Goal: Task Accomplishment & Management: Manage account settings

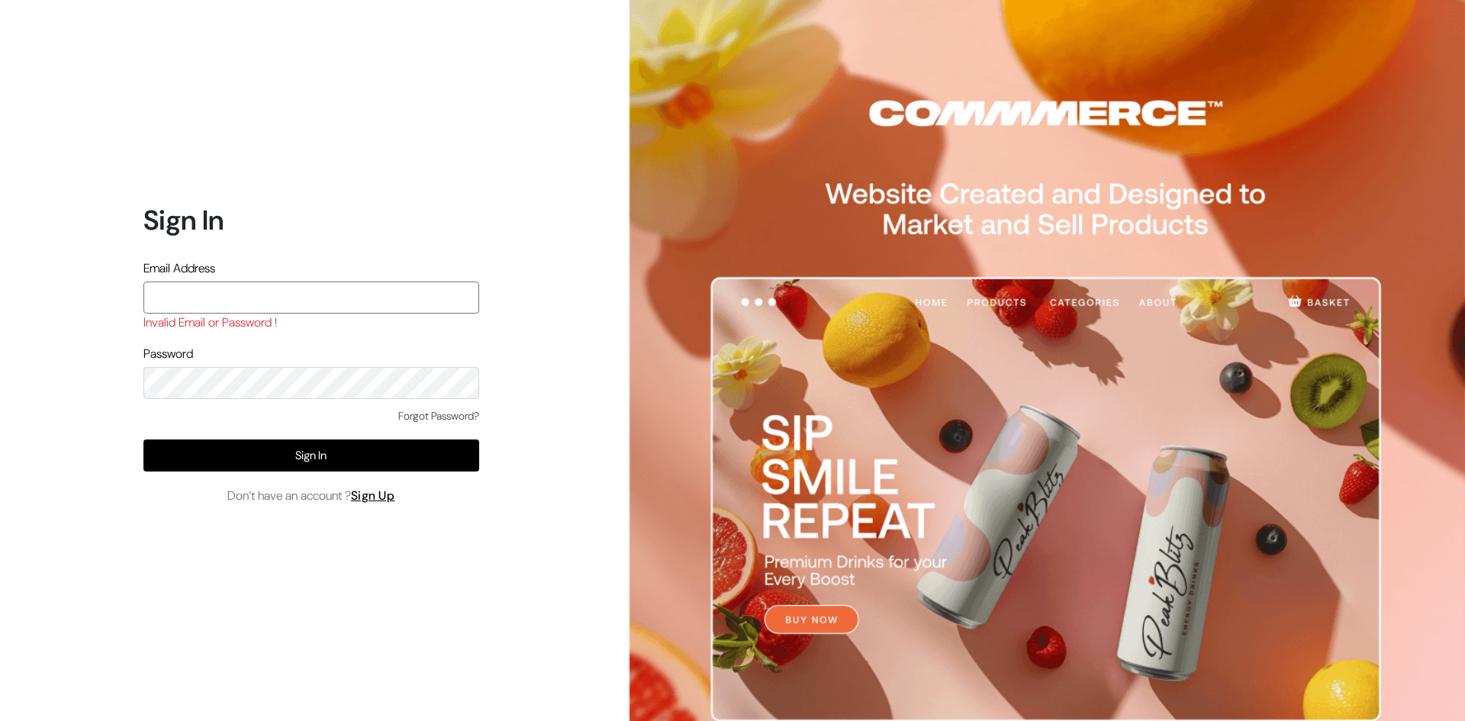
click at [266, 303] on input "text" at bounding box center [311, 298] width 336 height 32
click at [243, 299] on input "text" at bounding box center [311, 298] width 336 height 32
paste input "alienknit.in@gmail.com"
type input "alienknit.in@gmail.com"
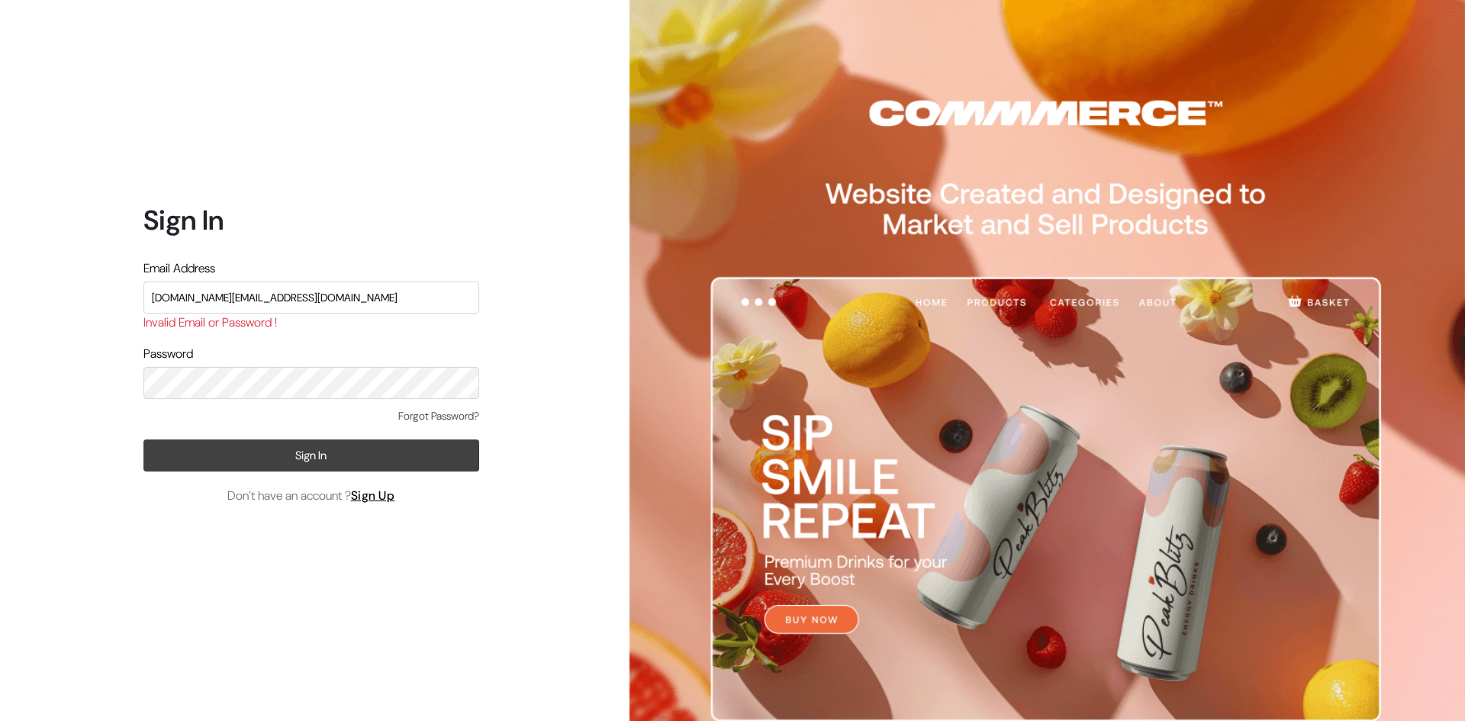
click at [285, 461] on button "Sign In" at bounding box center [311, 456] width 336 height 32
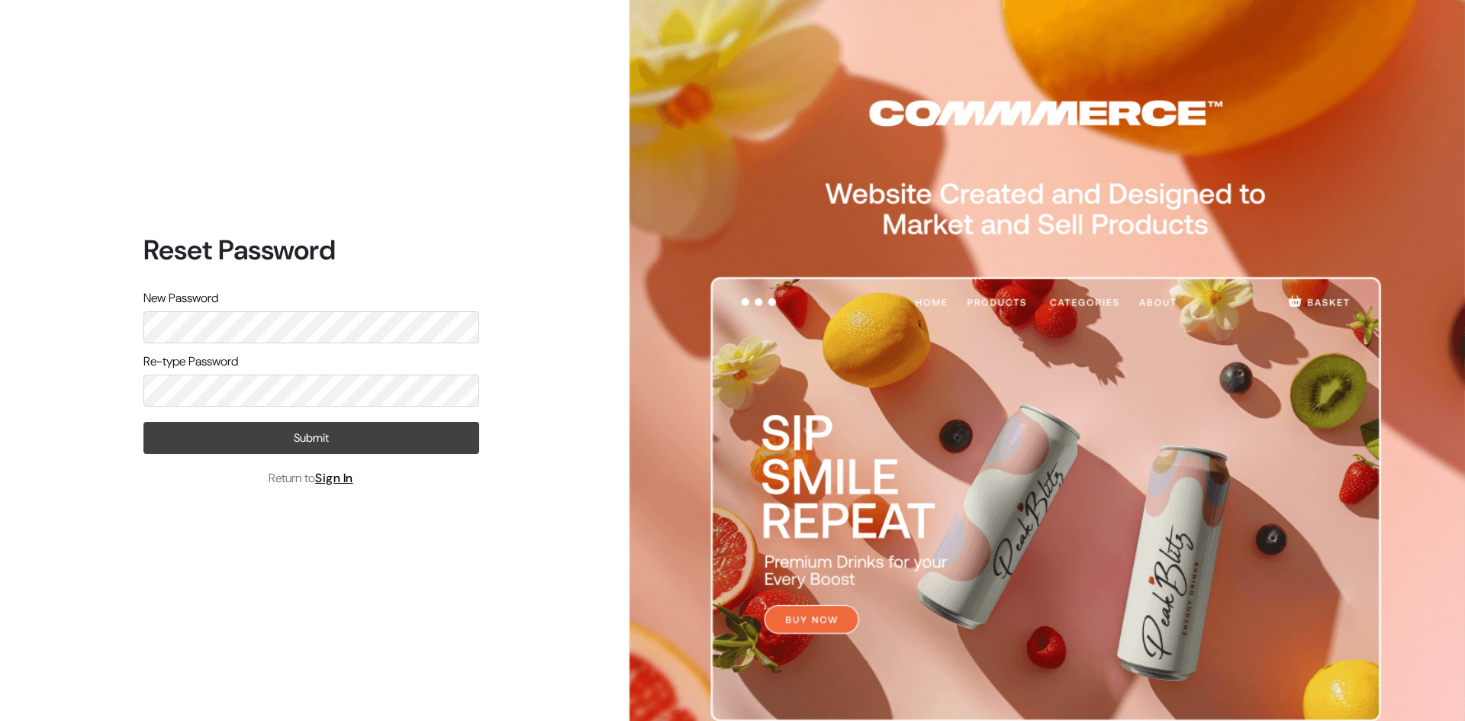
click at [333, 443] on button "Submit" at bounding box center [311, 438] width 336 height 32
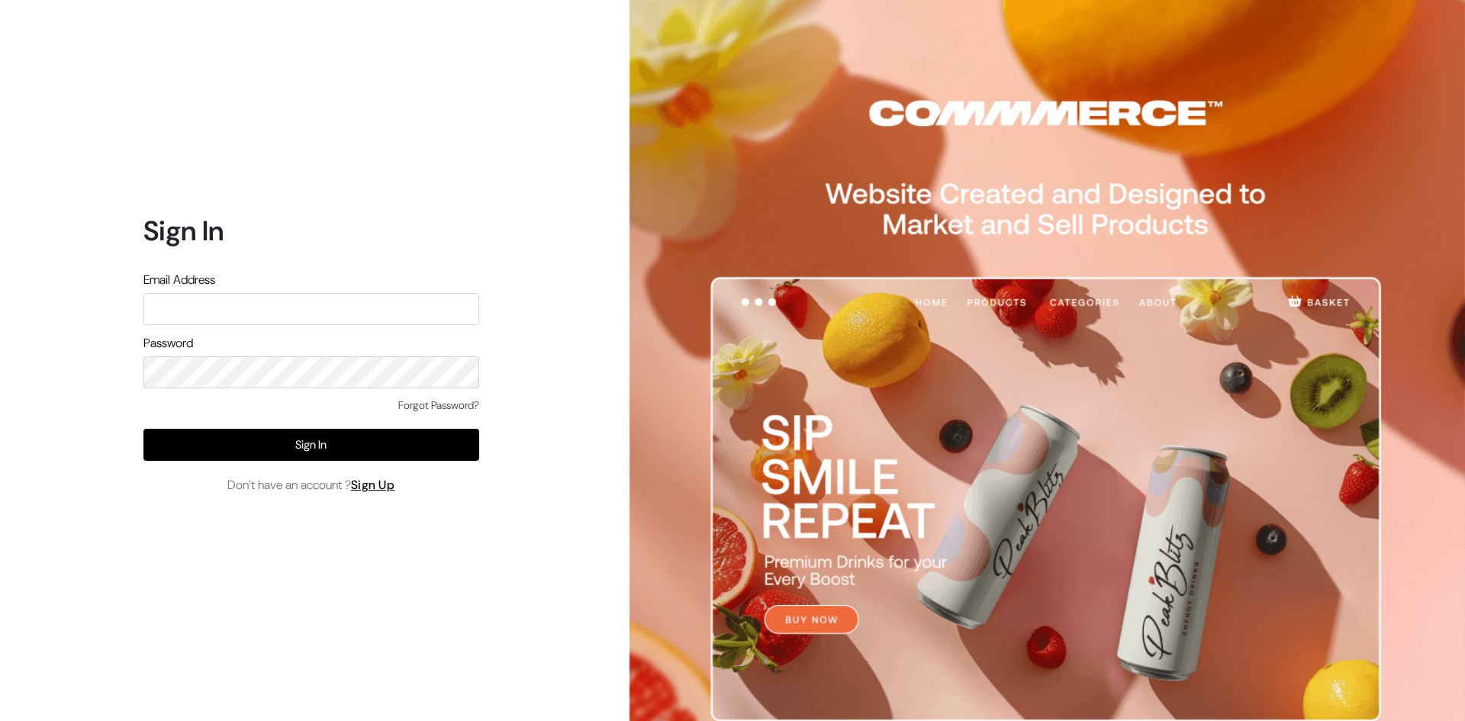
click at [298, 307] on input "text" at bounding box center [311, 309] width 336 height 32
click at [253, 303] on input "text" at bounding box center [311, 309] width 336 height 32
click at [90, 363] on div "Sign In Email Address Password Forgot Password? Sign In Don’t have an account ?…" at bounding box center [305, 360] width 610 height 721
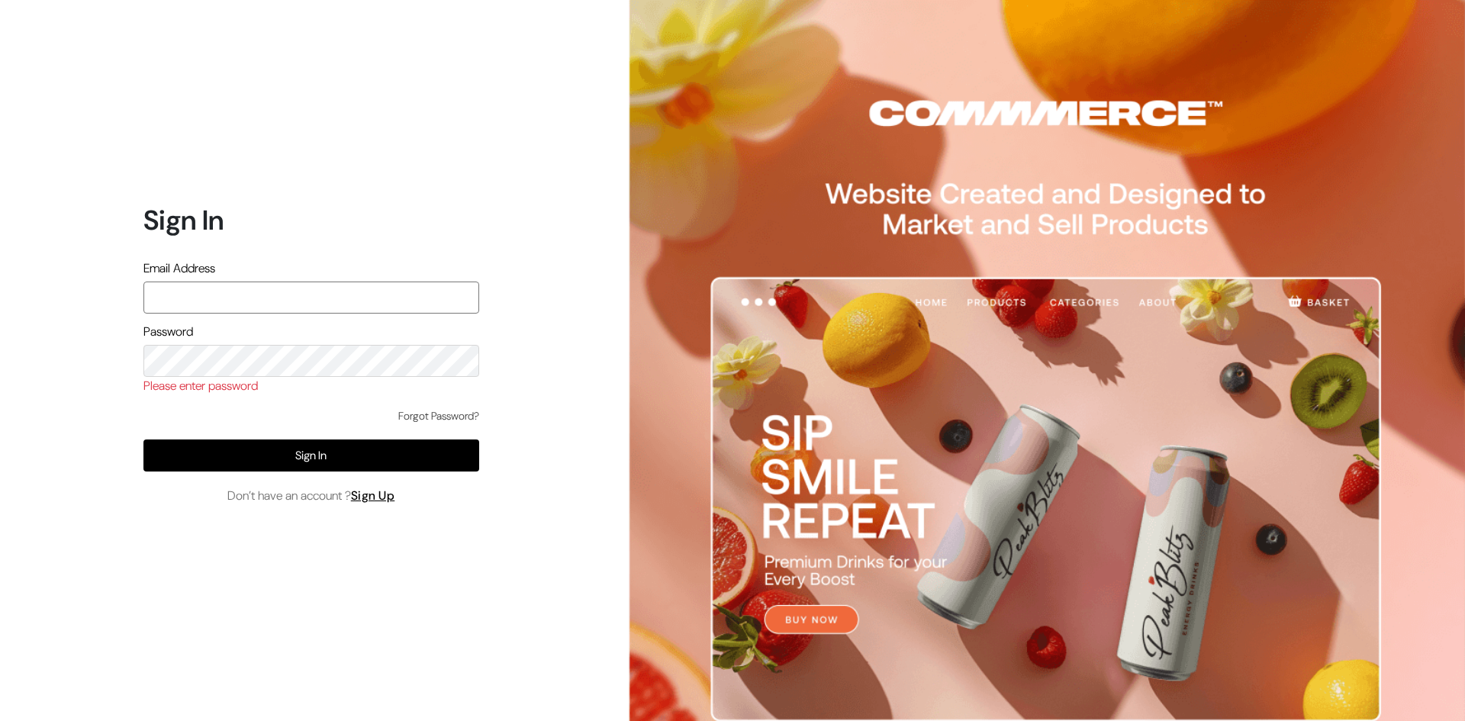
click at [245, 296] on input "text" at bounding box center [311, 298] width 336 height 32
type input "a"
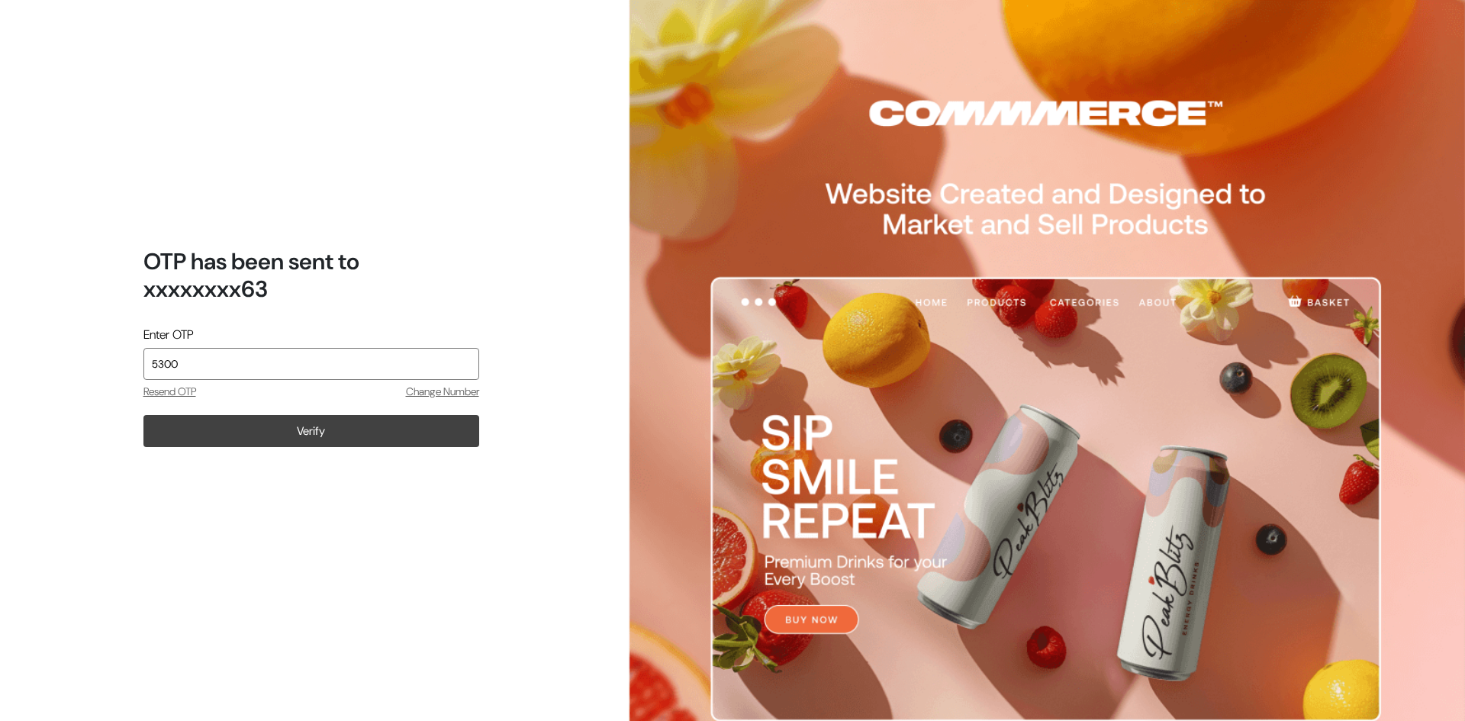
type input "5300"
click at [319, 430] on button "Verify" at bounding box center [311, 431] width 336 height 32
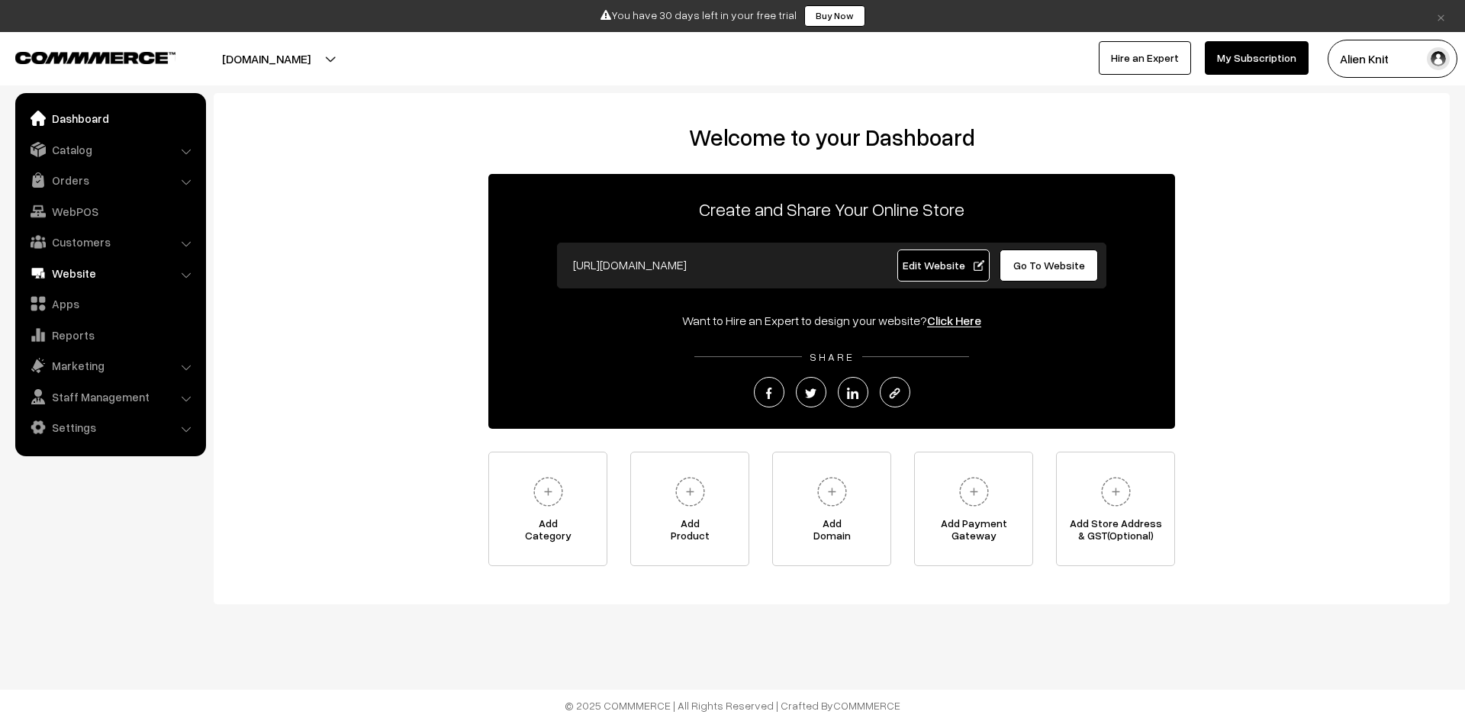
click at [173, 272] on link "Website" at bounding box center [110, 272] width 182 height 27
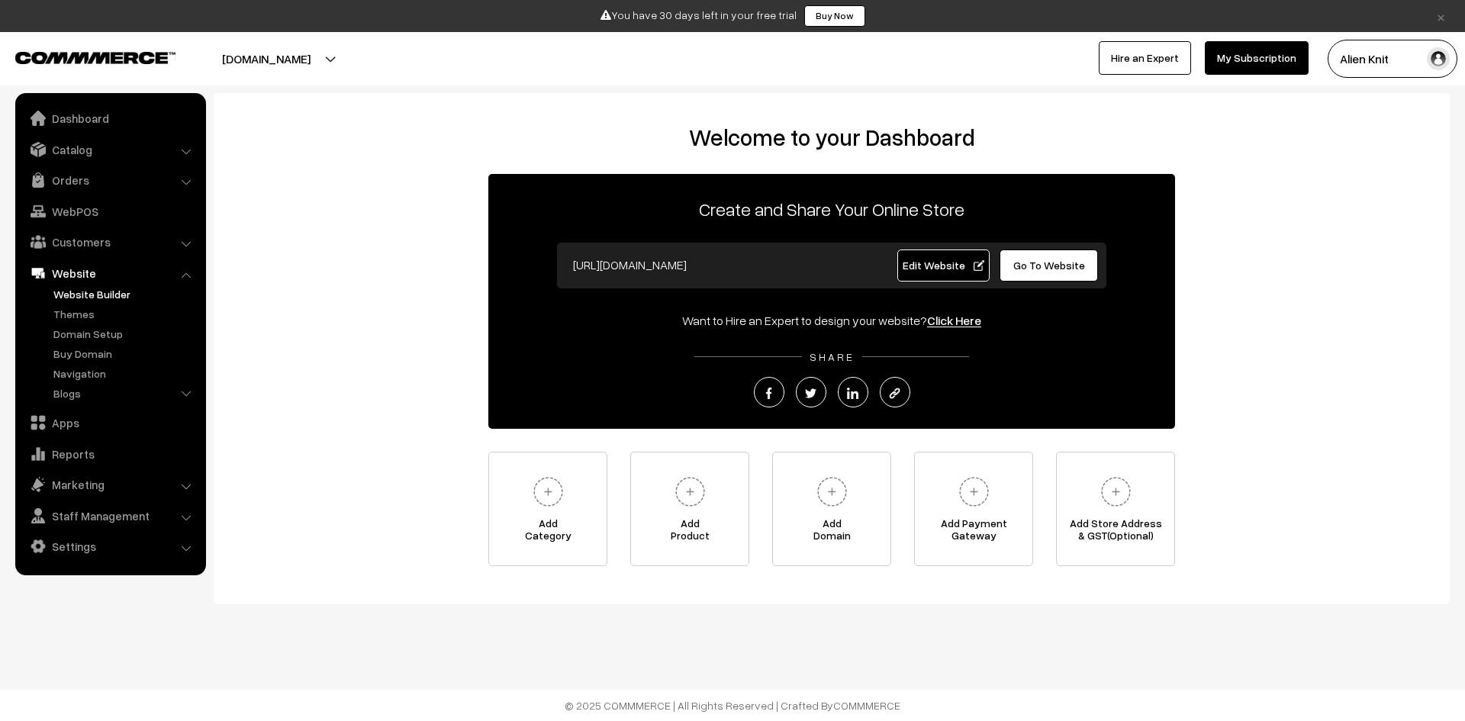
click at [128, 295] on link "Website Builder" at bounding box center [125, 294] width 151 height 16
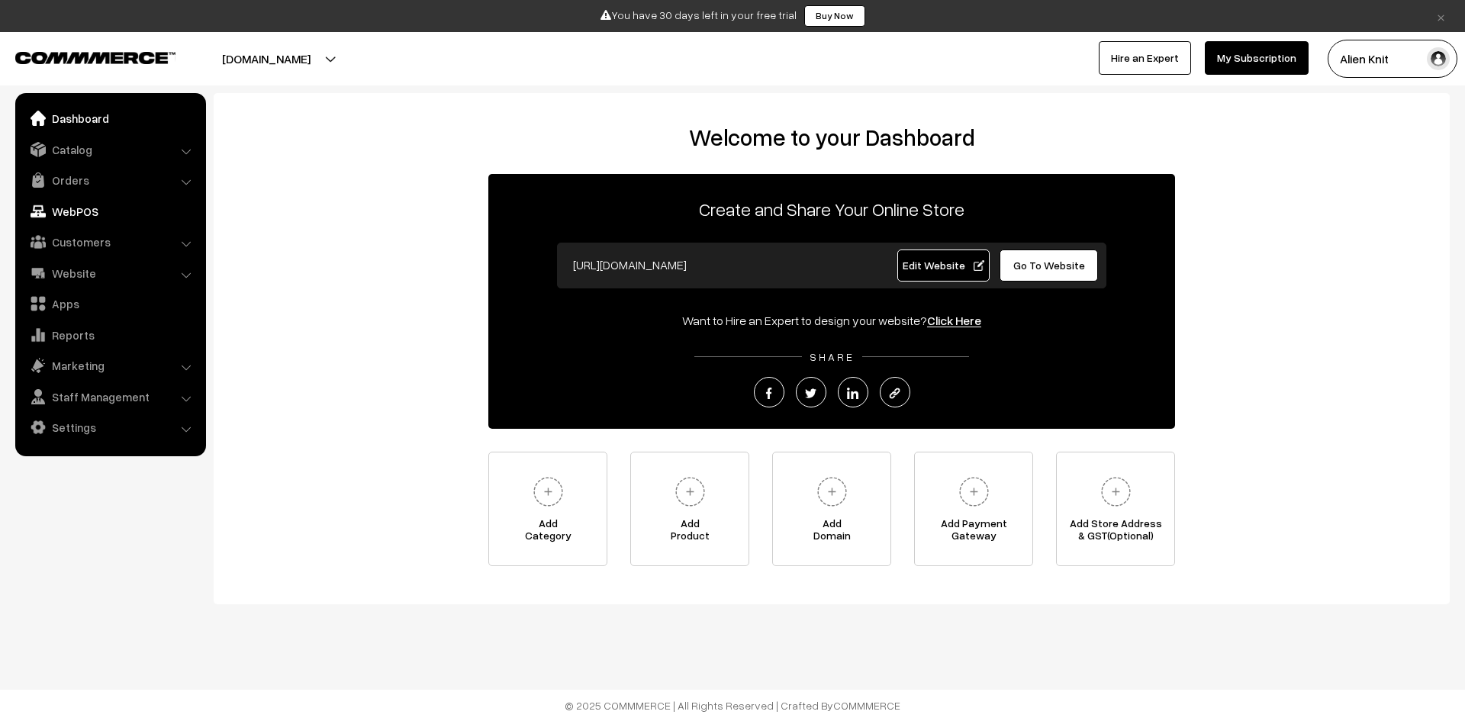
click at [129, 215] on link "WebPOS" at bounding box center [110, 211] width 182 height 27
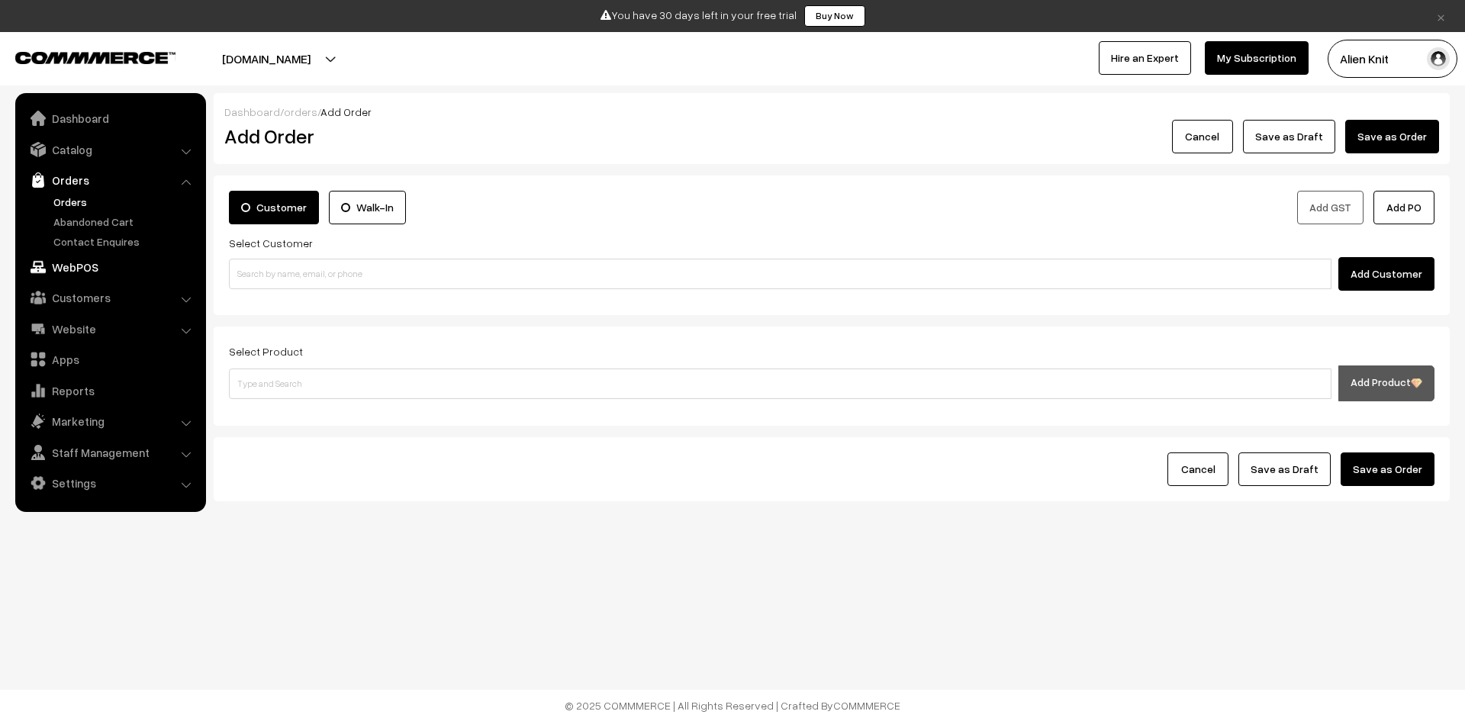
click at [122, 272] on link "WebPOS" at bounding box center [110, 266] width 182 height 27
click at [117, 272] on link "WebPOS" at bounding box center [110, 266] width 182 height 27
click at [154, 326] on link "Website" at bounding box center [110, 328] width 182 height 27
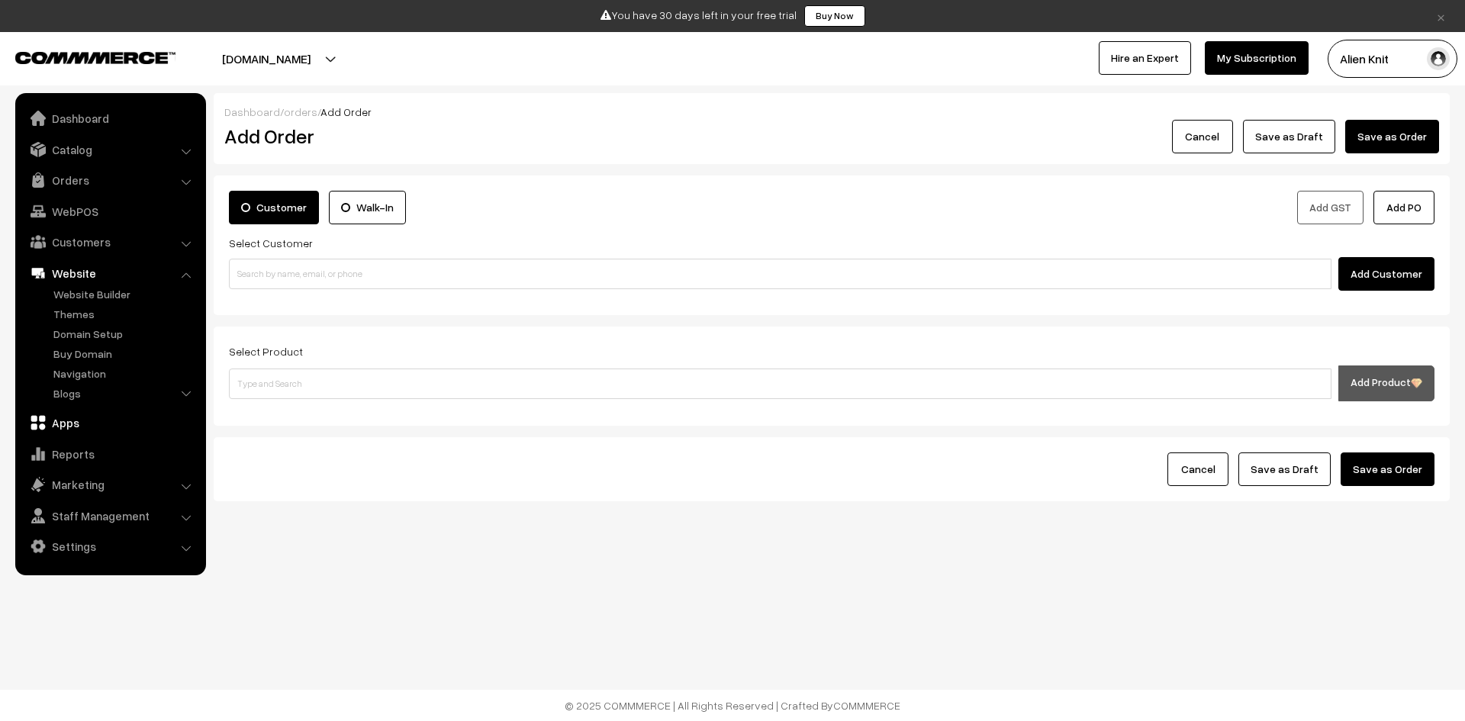
click at [133, 427] on link "Apps" at bounding box center [110, 422] width 182 height 27
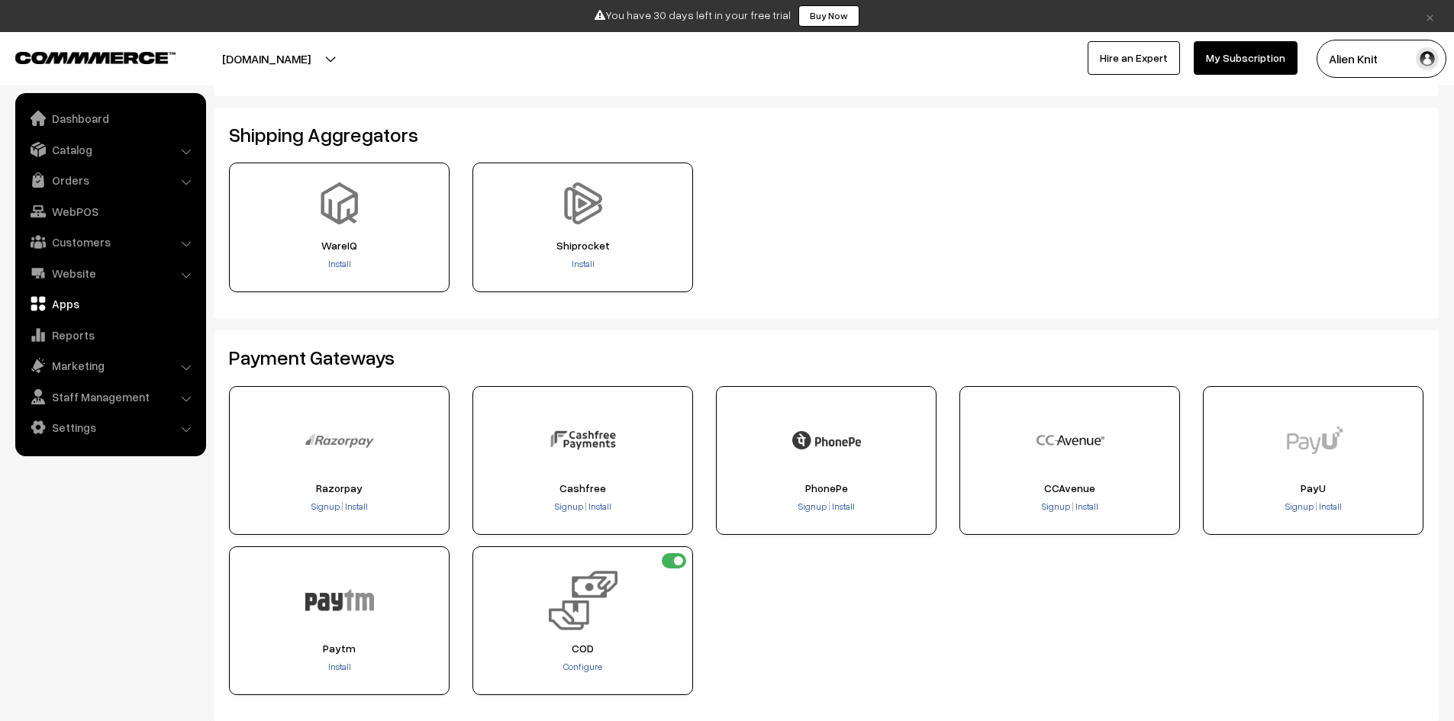
scroll to position [76, 0]
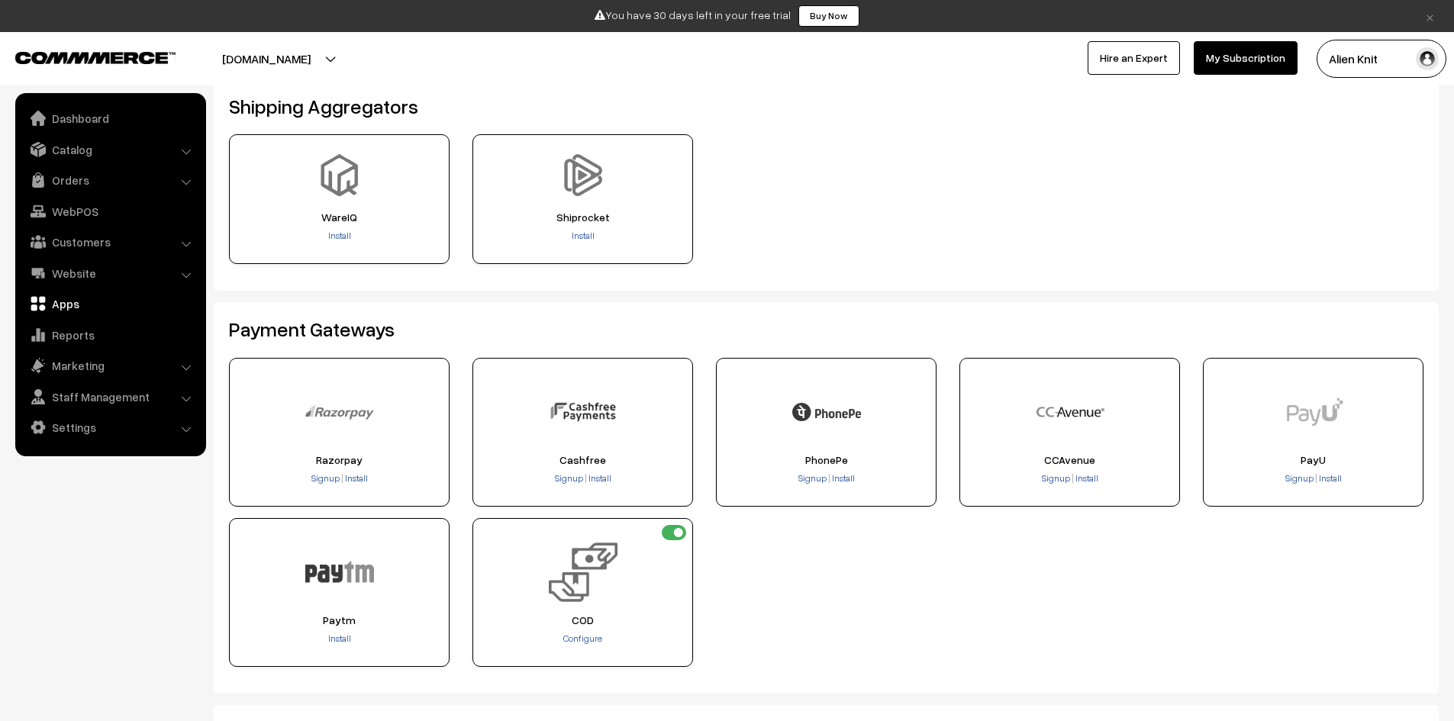
click at [673, 532] on input "checkbox" at bounding box center [674, 532] width 24 height 15
click at [676, 530] on input "checkbox" at bounding box center [674, 532] width 24 height 15
click at [675, 530] on input "checkbox" at bounding box center [674, 532] width 24 height 15
checkbox input "false"
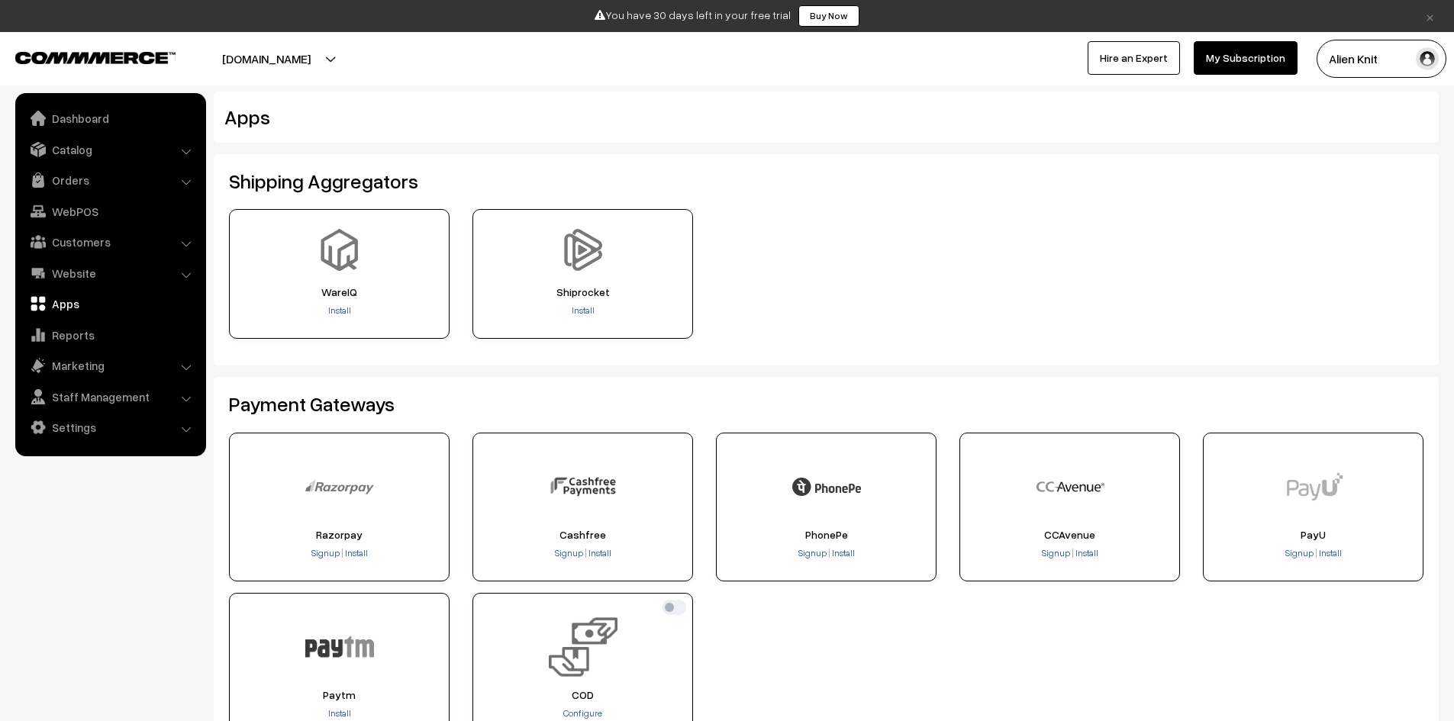
scroll to position [0, 0]
click at [89, 131] on link "Dashboard" at bounding box center [110, 118] width 182 height 27
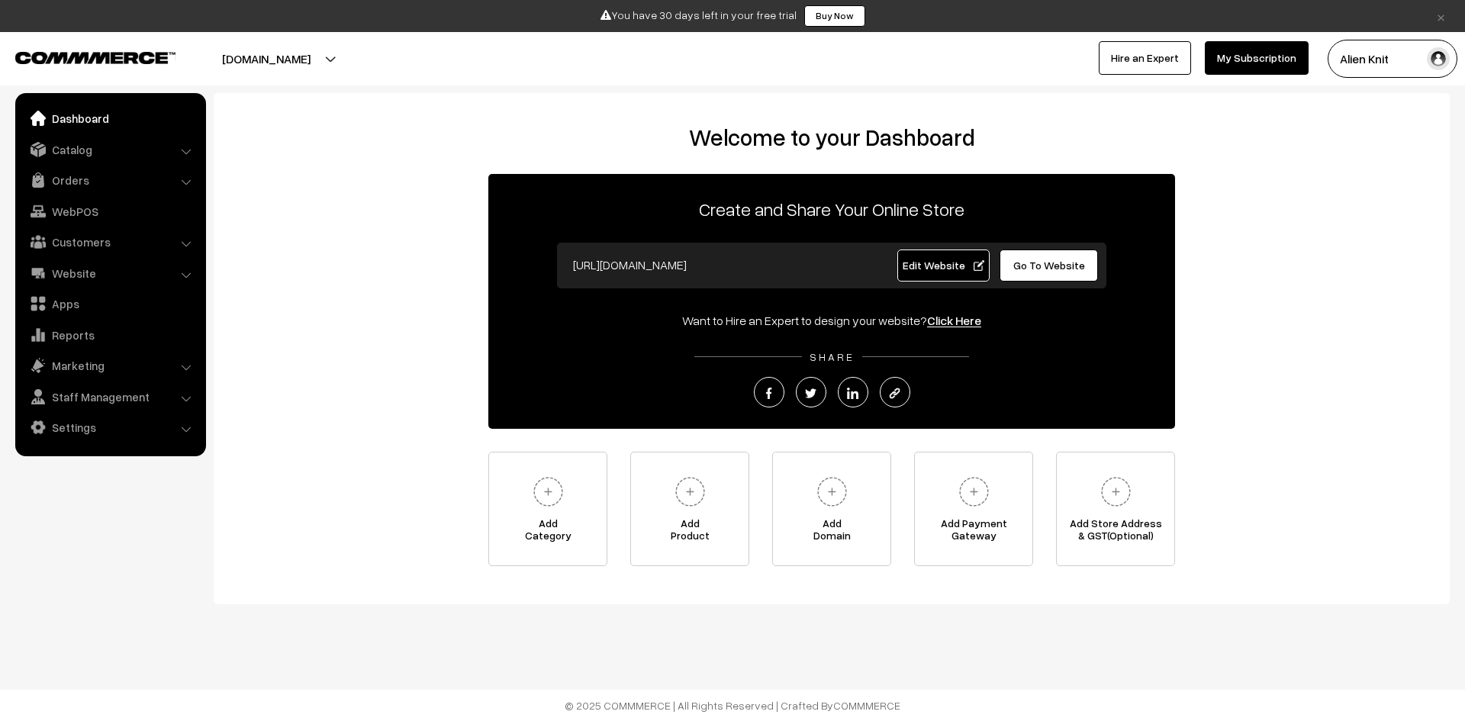
click at [183, 272] on li "Website Website Builder Authors" at bounding box center [110, 272] width 183 height 27
click at [147, 282] on link "Website" at bounding box center [110, 272] width 182 height 27
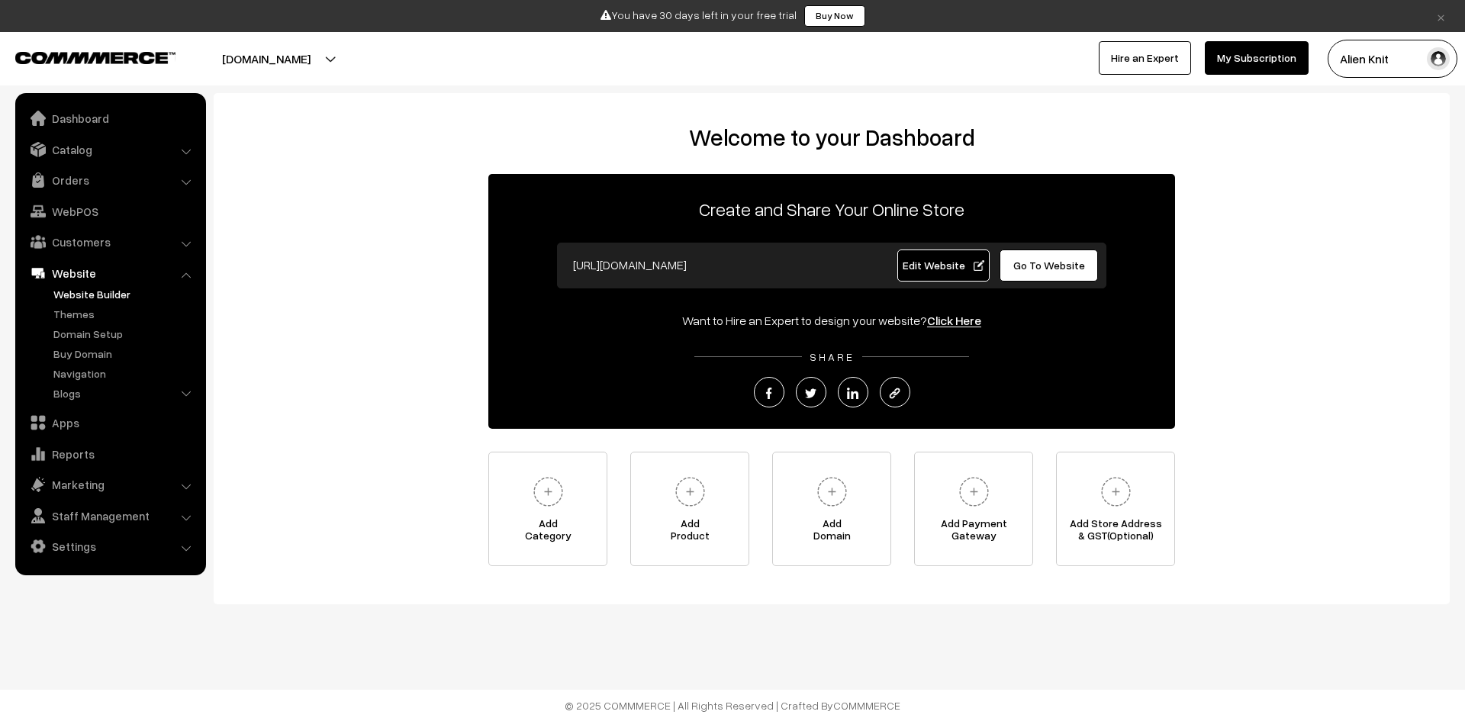
click at [134, 295] on link "Website Builder" at bounding box center [125, 294] width 151 height 16
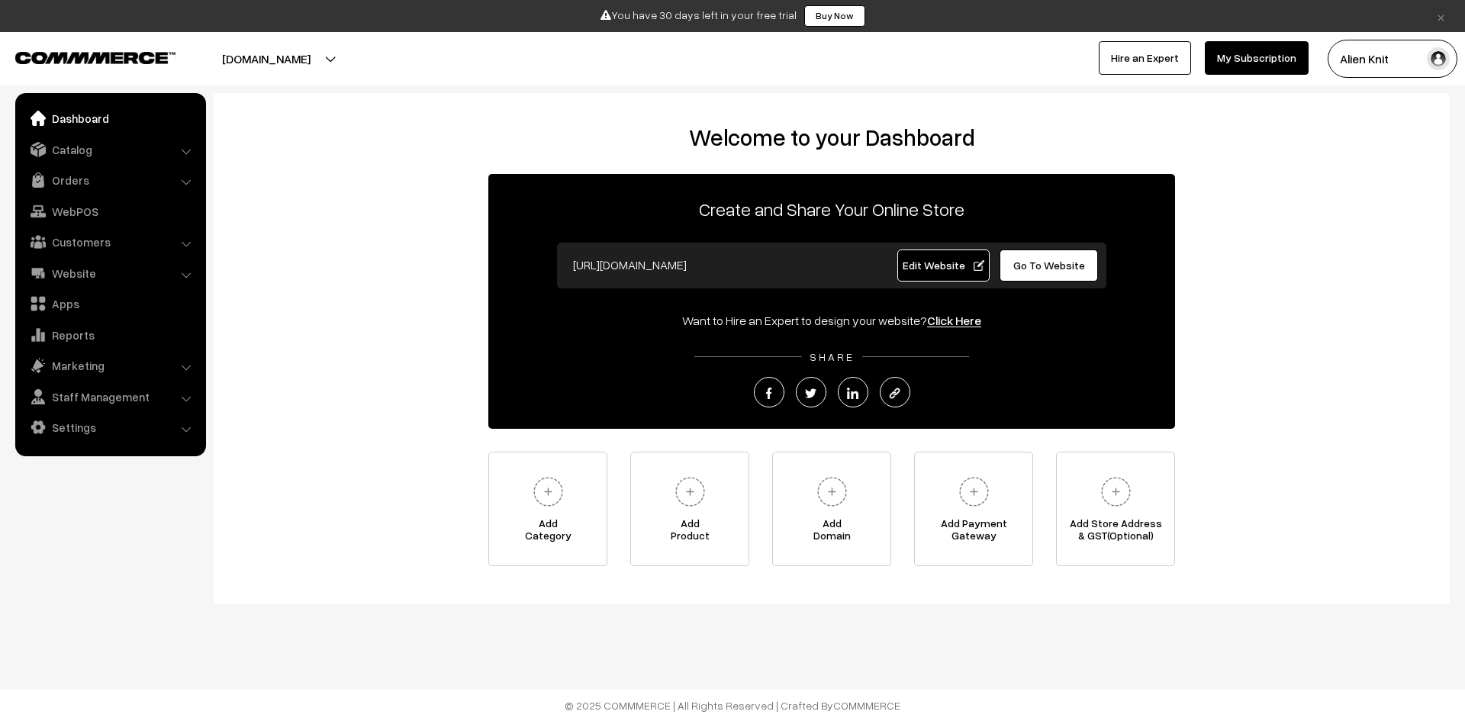
click at [298, 49] on button "[DOMAIN_NAME]" at bounding box center [266, 59] width 195 height 38
click at [264, 49] on button "[DOMAIN_NAME]" at bounding box center [266, 59] width 195 height 38
click at [129, 269] on link "Website" at bounding box center [110, 272] width 182 height 27
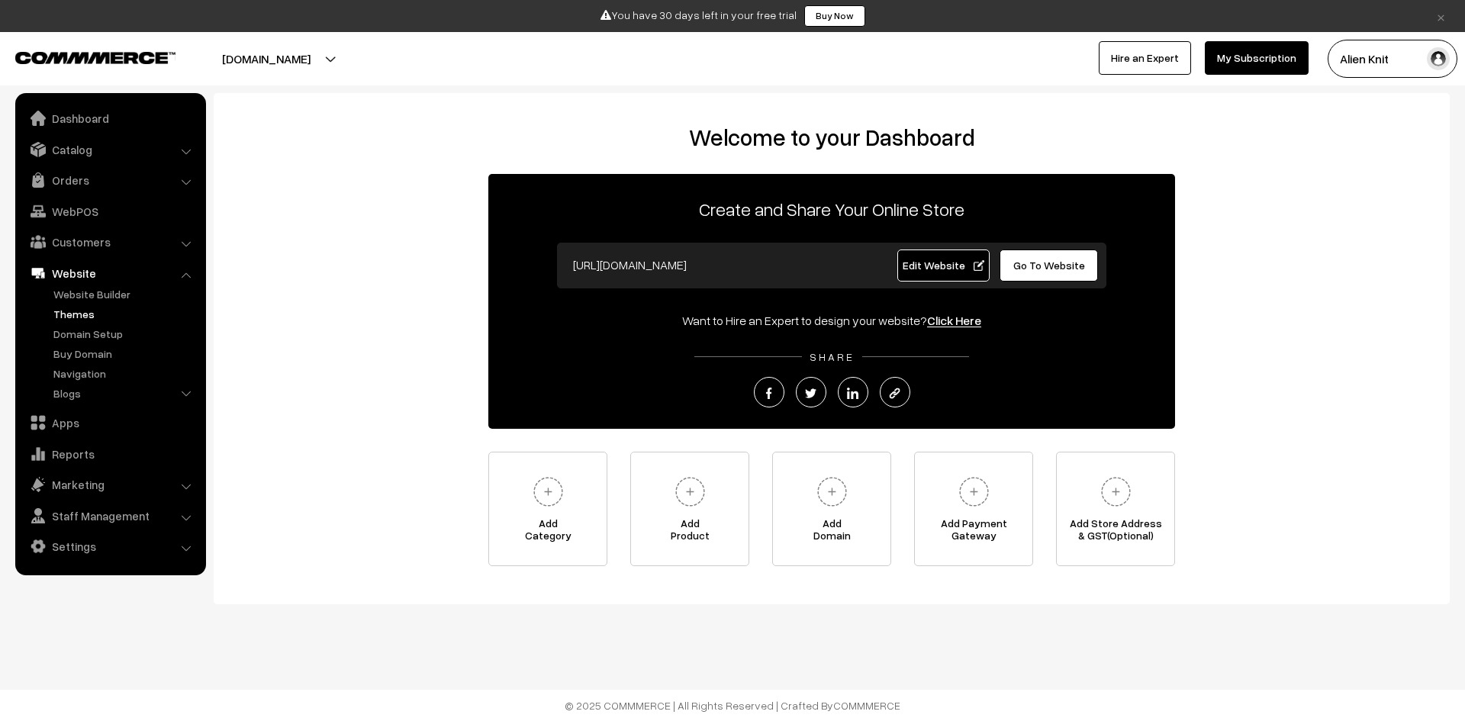
click at [84, 315] on link "Themes" at bounding box center [125, 314] width 151 height 16
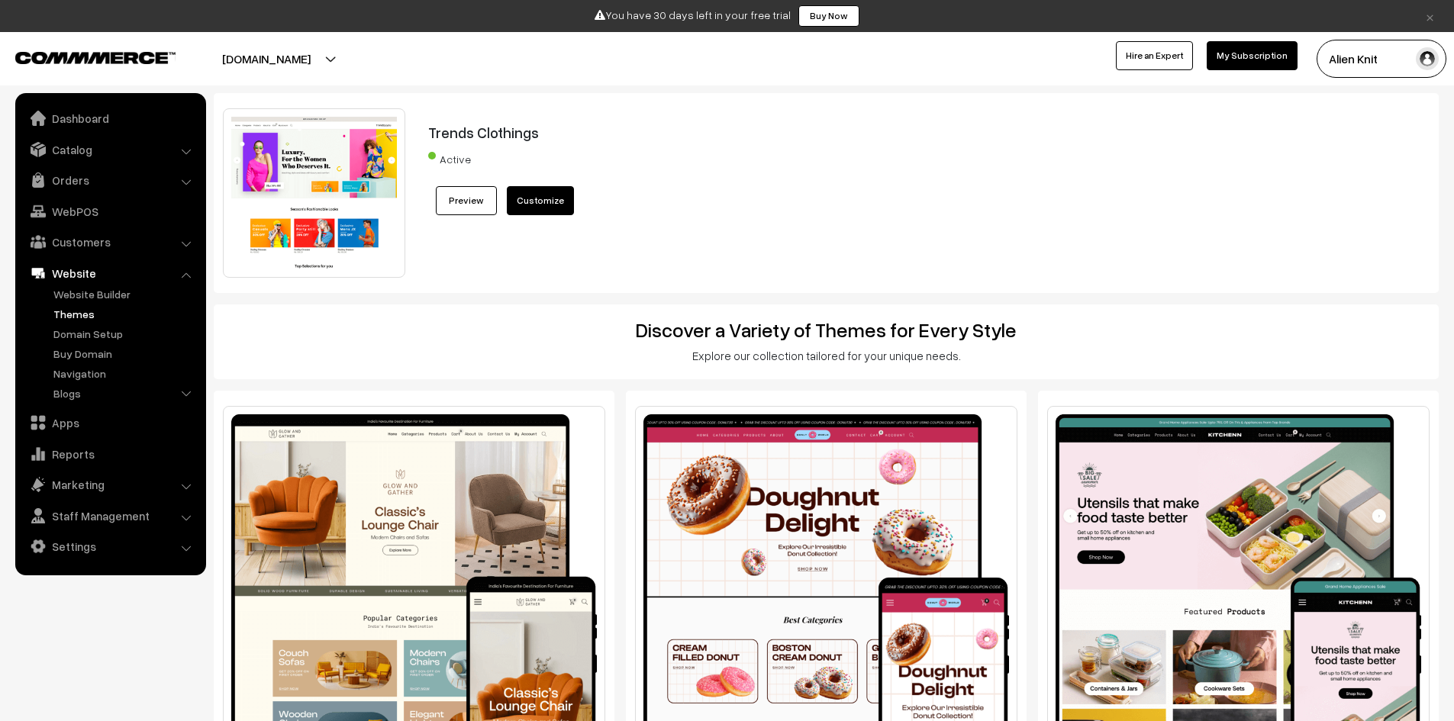
click at [481, 200] on link "Preview" at bounding box center [466, 200] width 61 height 29
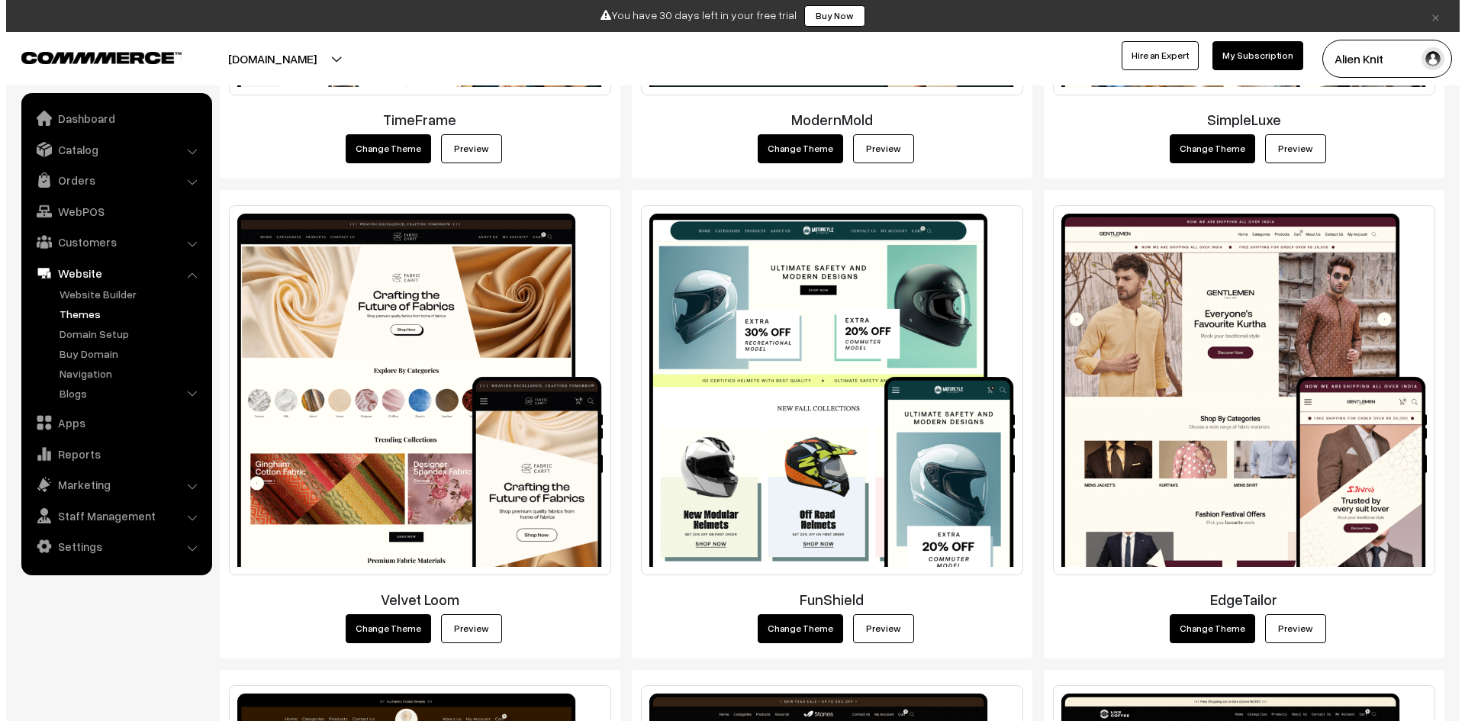
scroll to position [2137, 0]
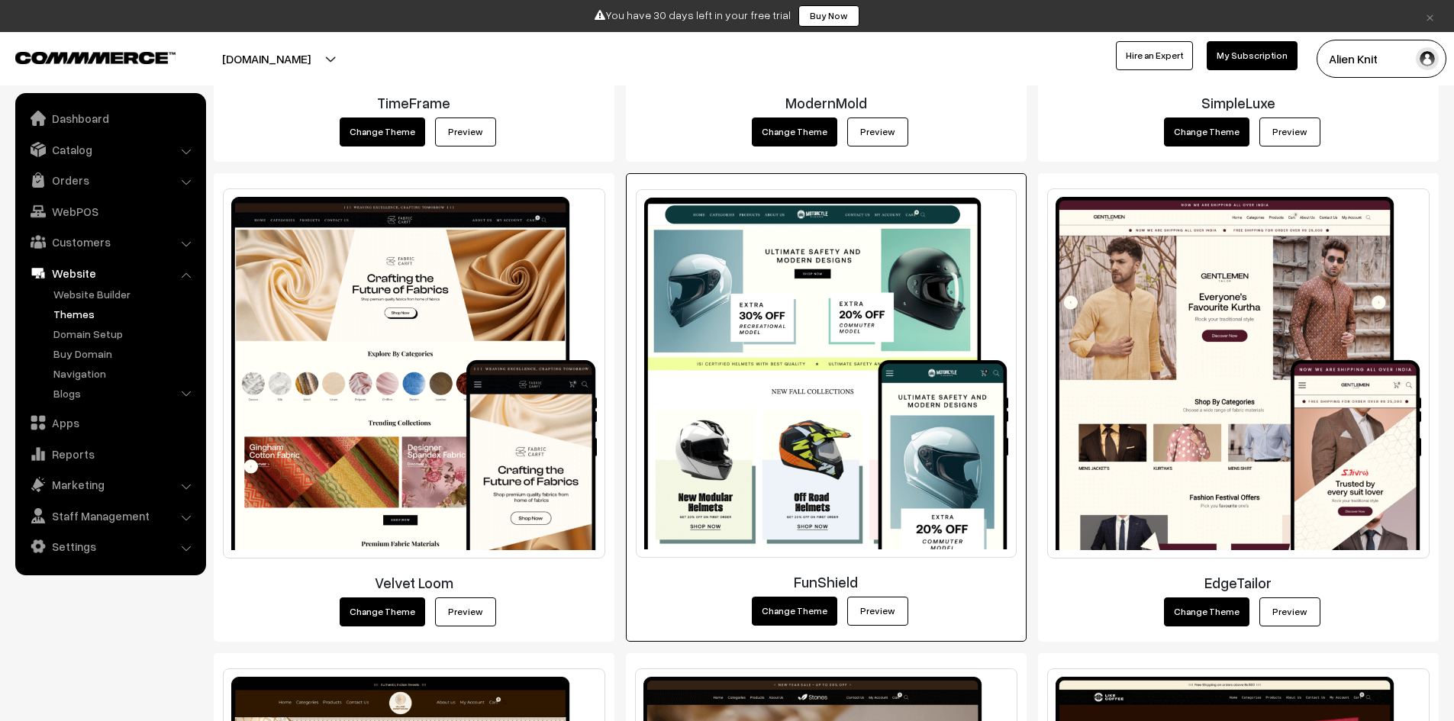
click at [902, 330] on img at bounding box center [826, 373] width 381 height 369
click at [810, 606] on button "Change Theme" at bounding box center [794, 611] width 85 height 29
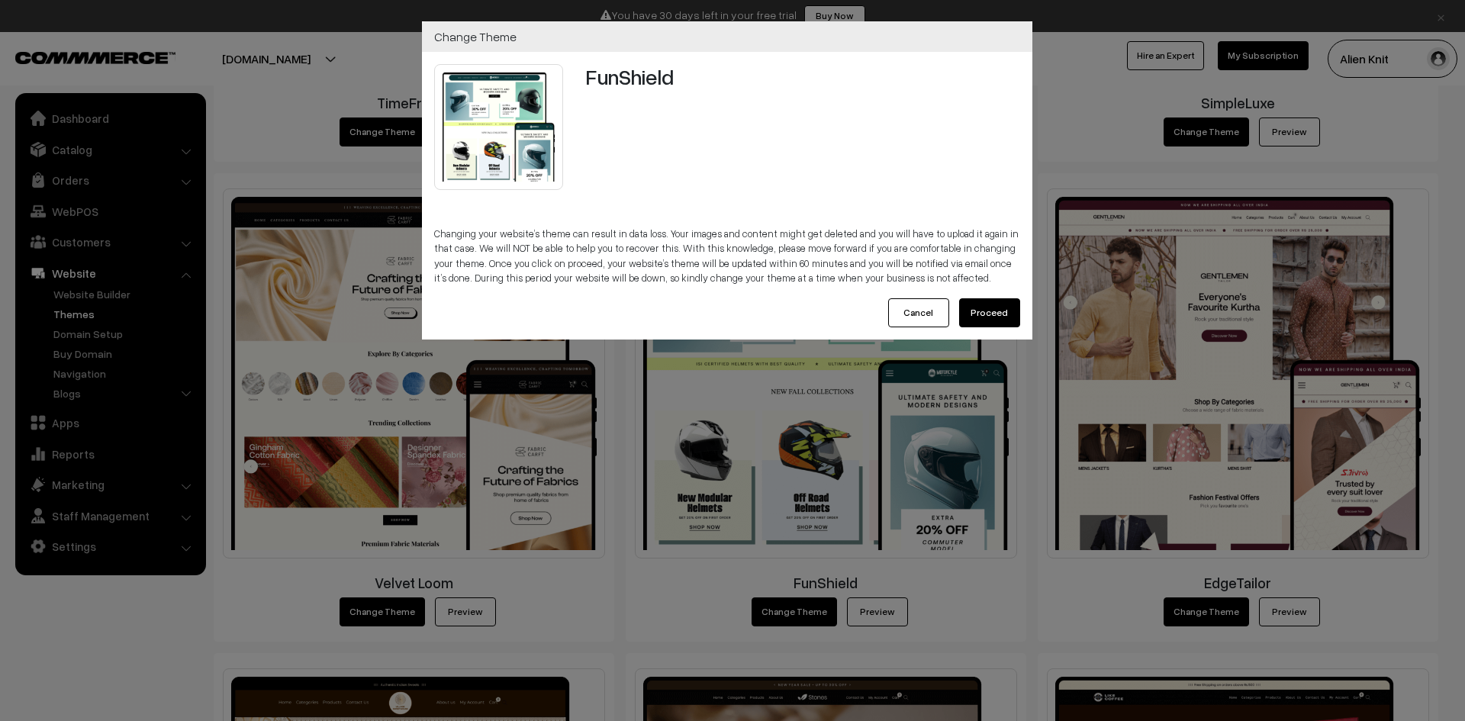
click at [1005, 318] on button "Proceed" at bounding box center [989, 312] width 61 height 29
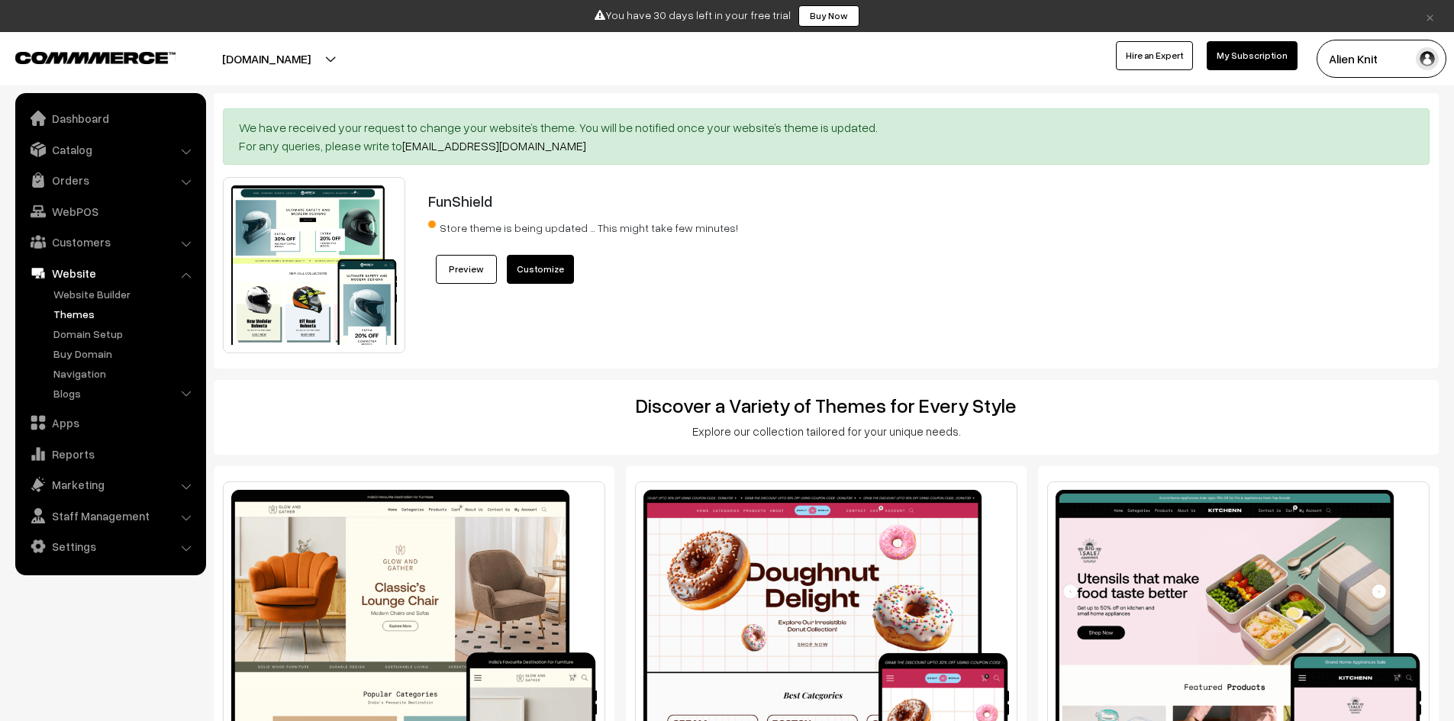
click at [467, 263] on link "Preview" at bounding box center [466, 269] width 61 height 29
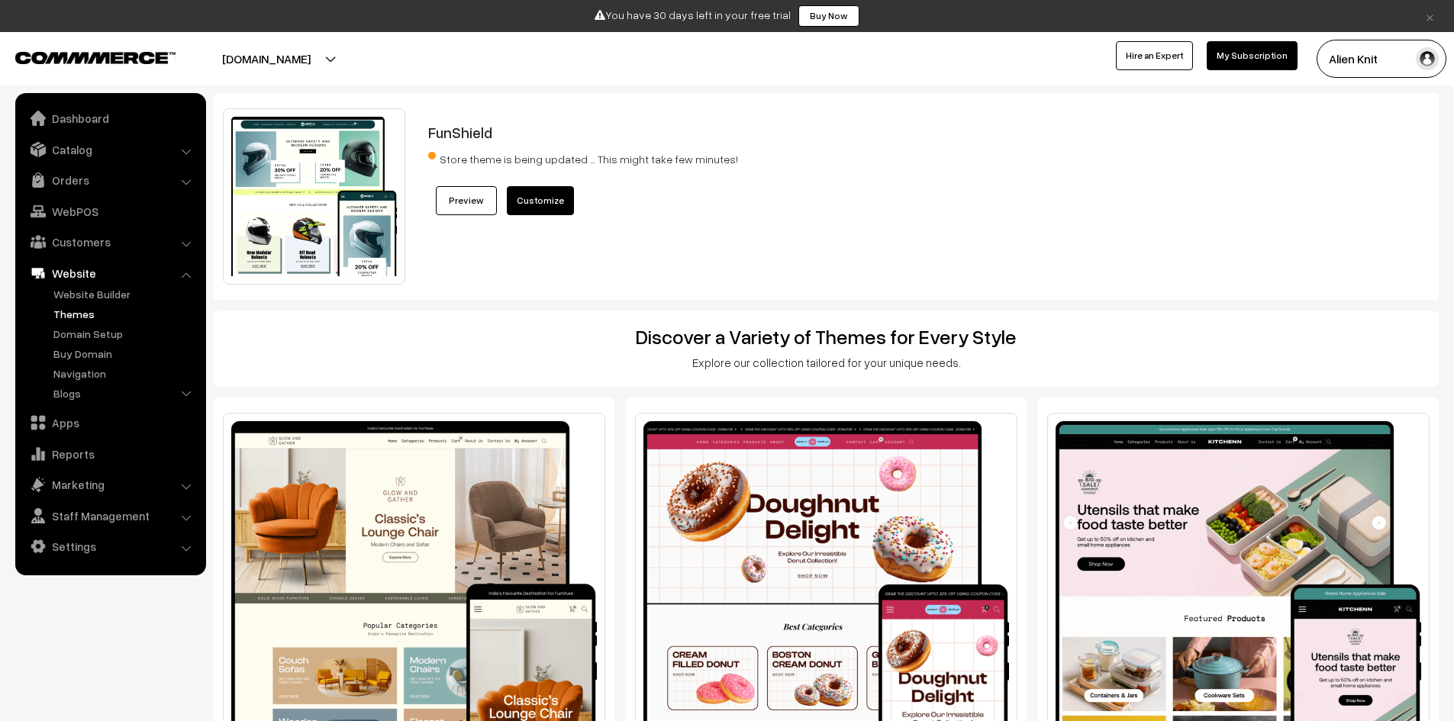
click at [470, 193] on link "Preview" at bounding box center [466, 200] width 61 height 29
click at [118, 293] on link "Website Builder" at bounding box center [125, 294] width 151 height 16
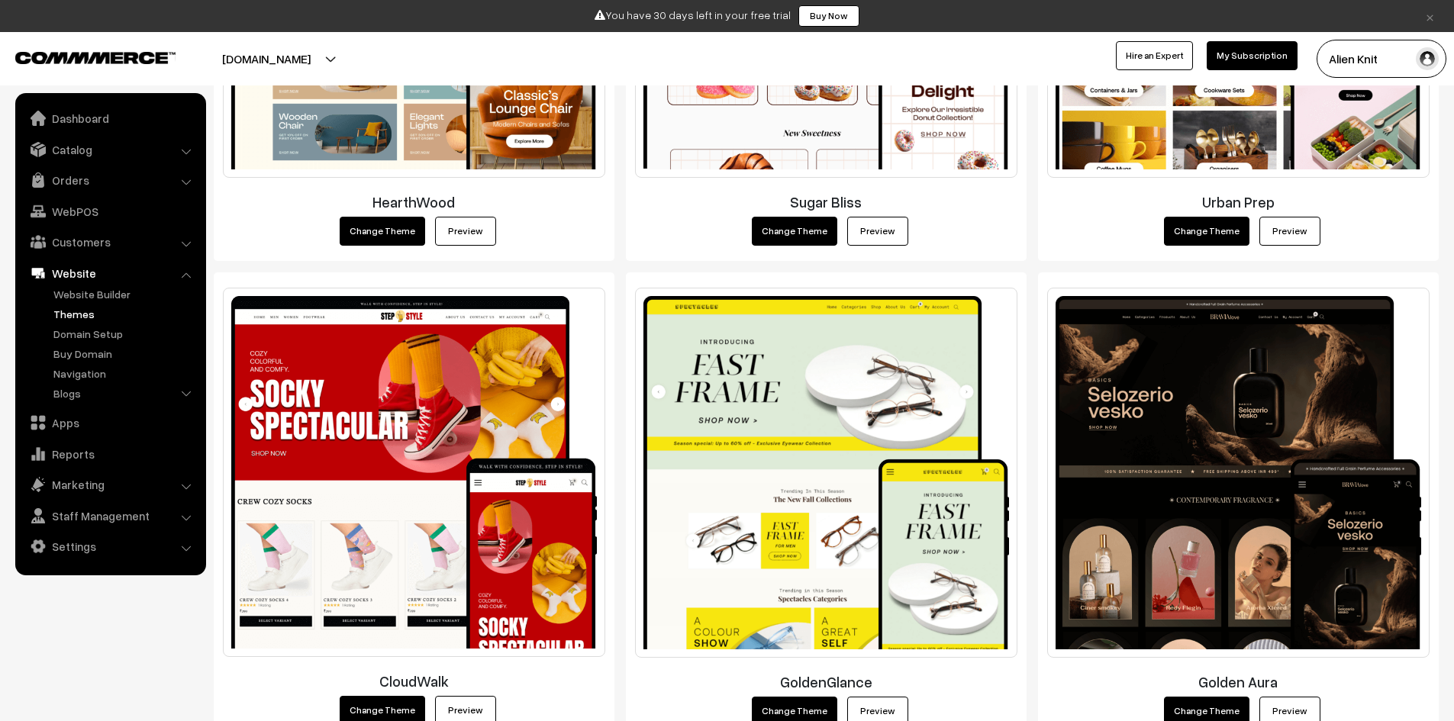
scroll to position [610, 0]
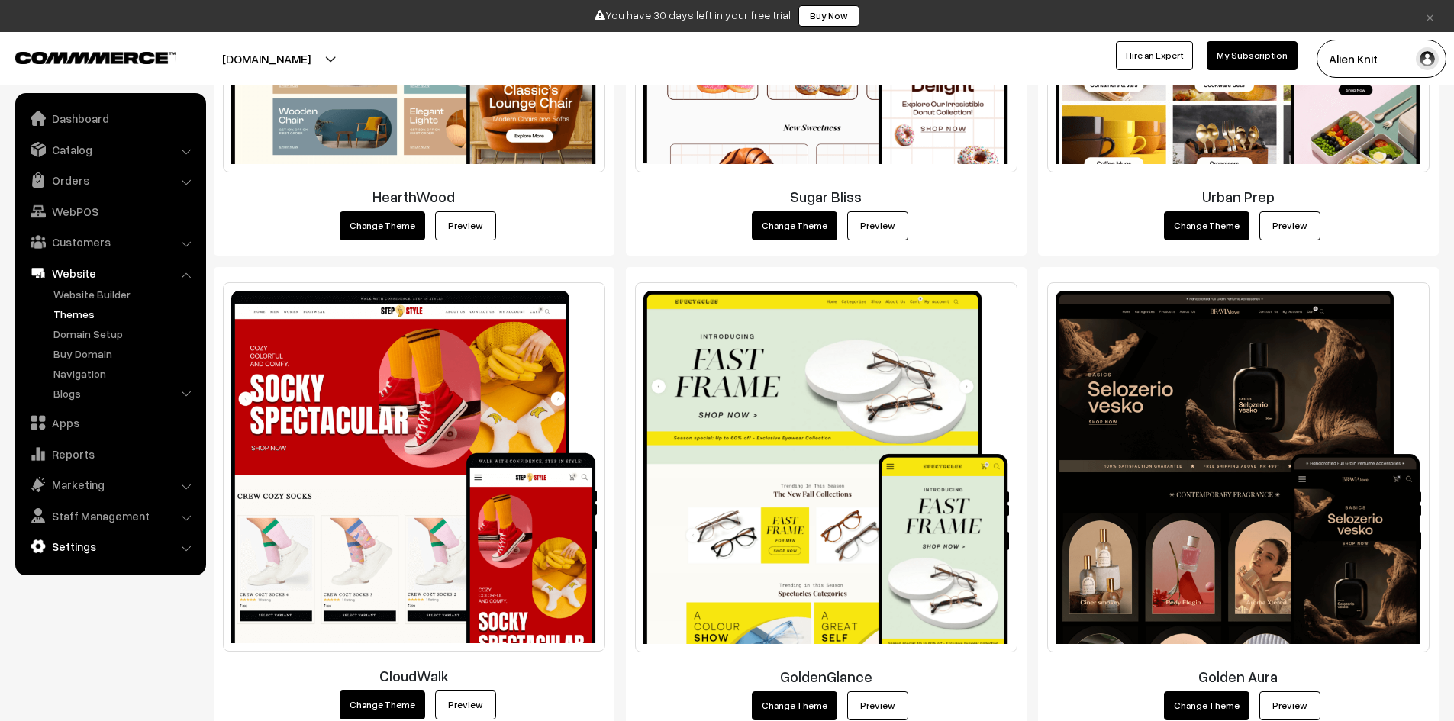
click at [167, 549] on link "Settings" at bounding box center [110, 546] width 182 height 27
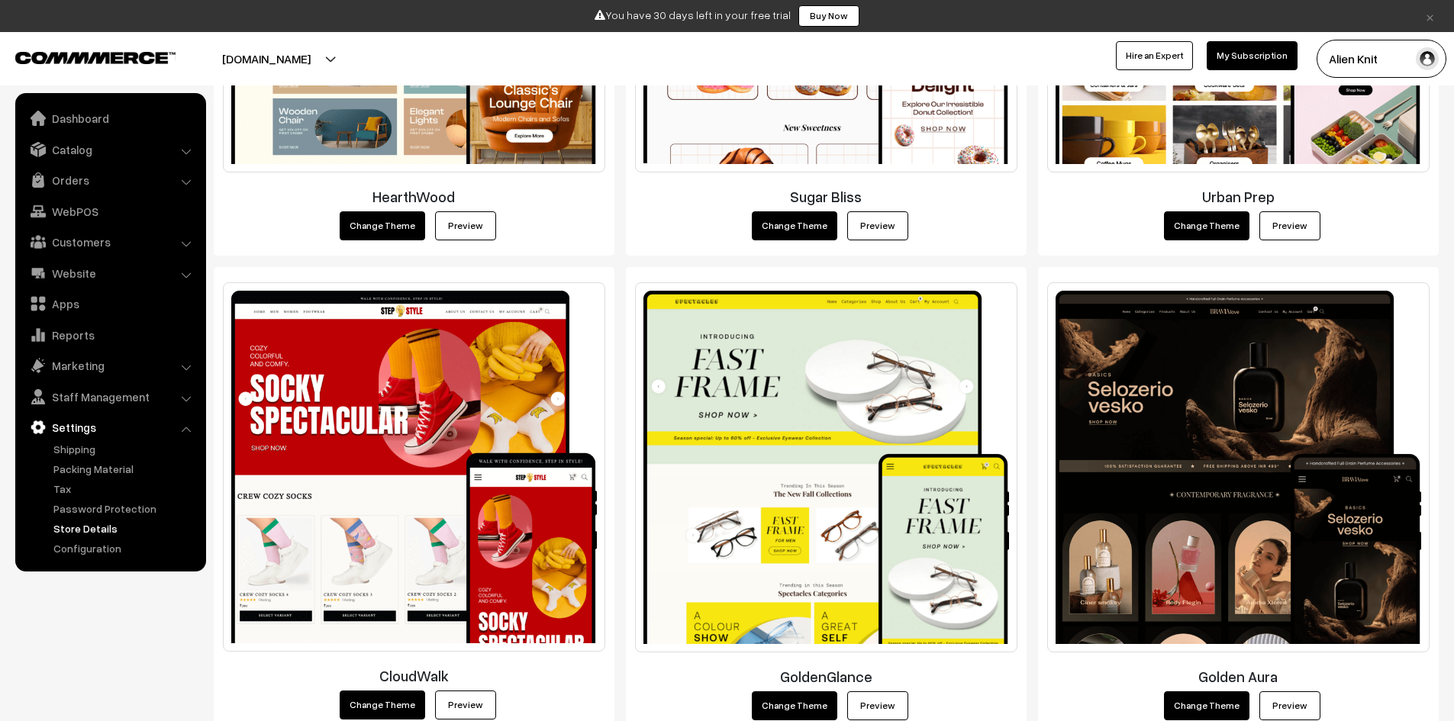
click at [112, 535] on link "Store Details" at bounding box center [125, 528] width 151 height 16
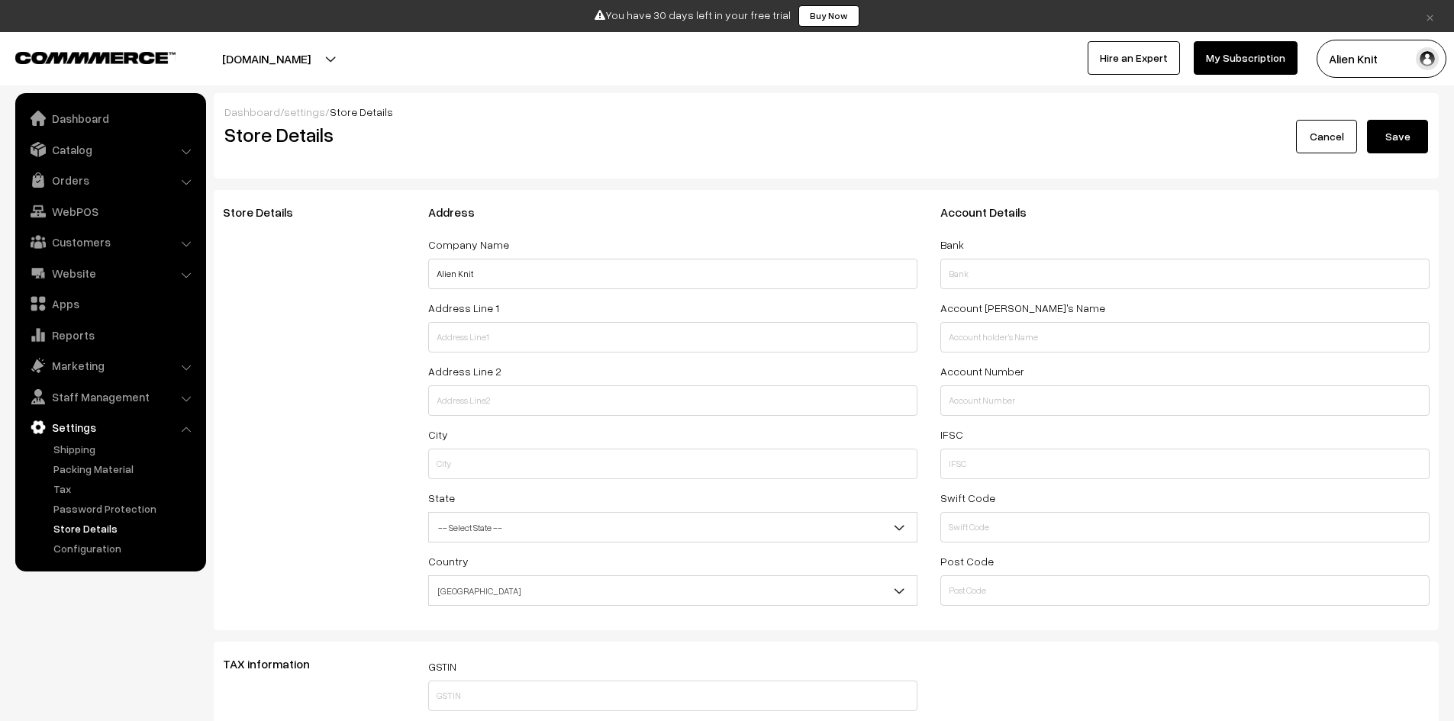
select select "99"
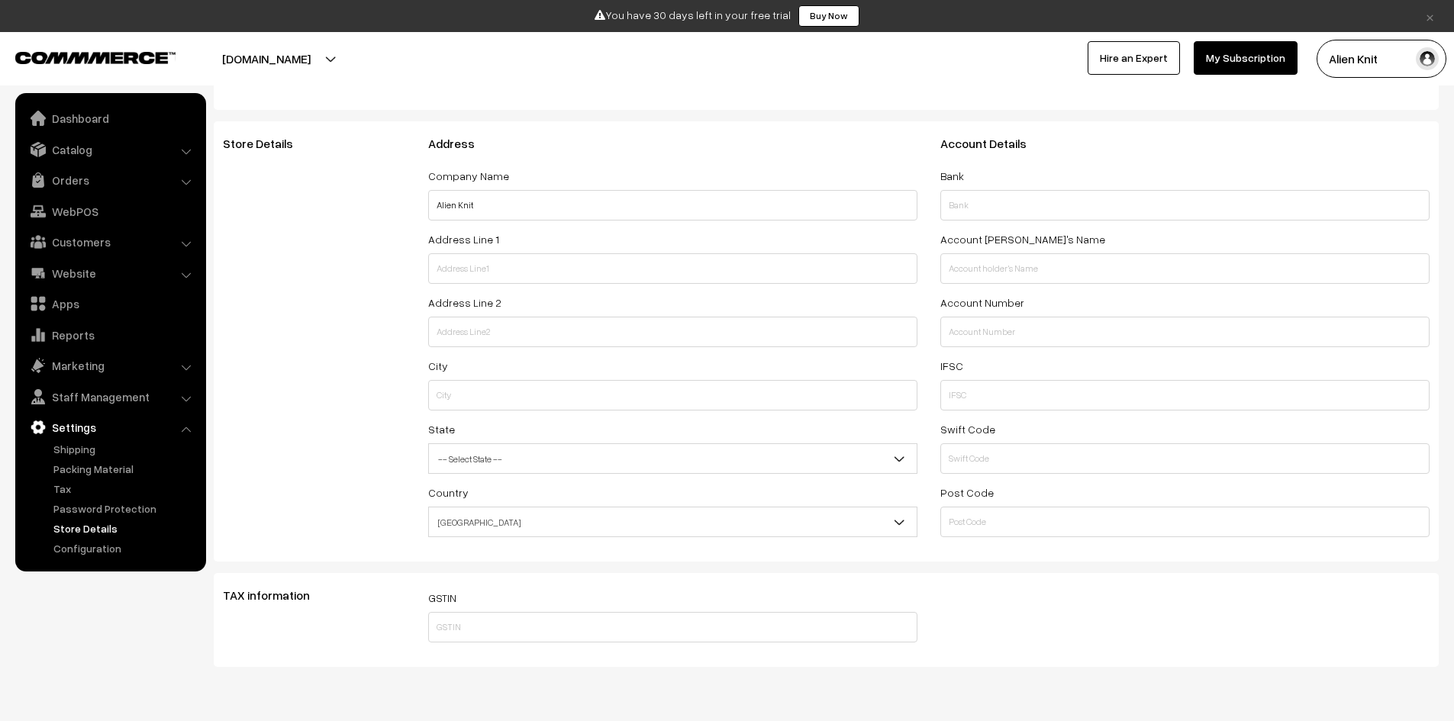
scroll to position [114, 0]
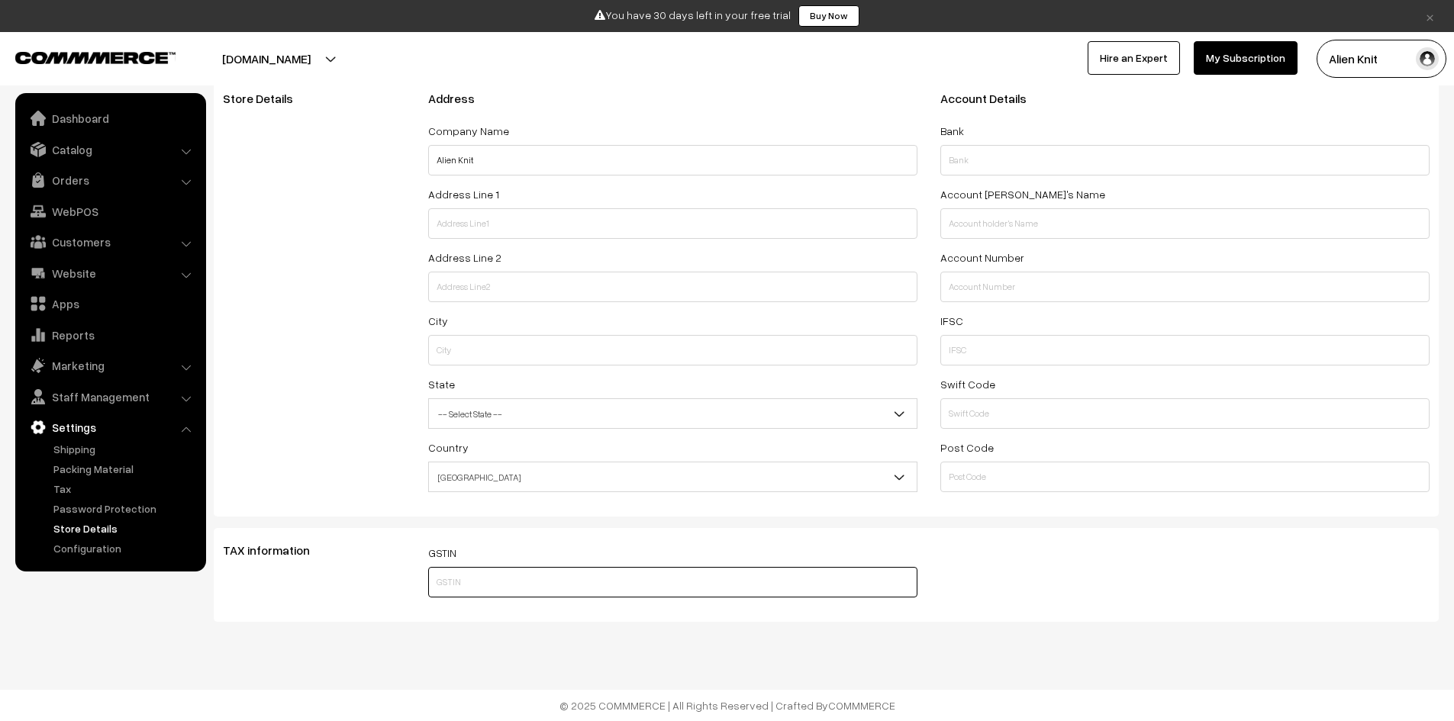
click at [536, 571] on input "text" at bounding box center [672, 582] width 489 height 31
click at [410, 630] on div "Dashboard / settings / Store Details Store Details Cancel Save Store Details Ad…" at bounding box center [727, 303] width 1454 height 835
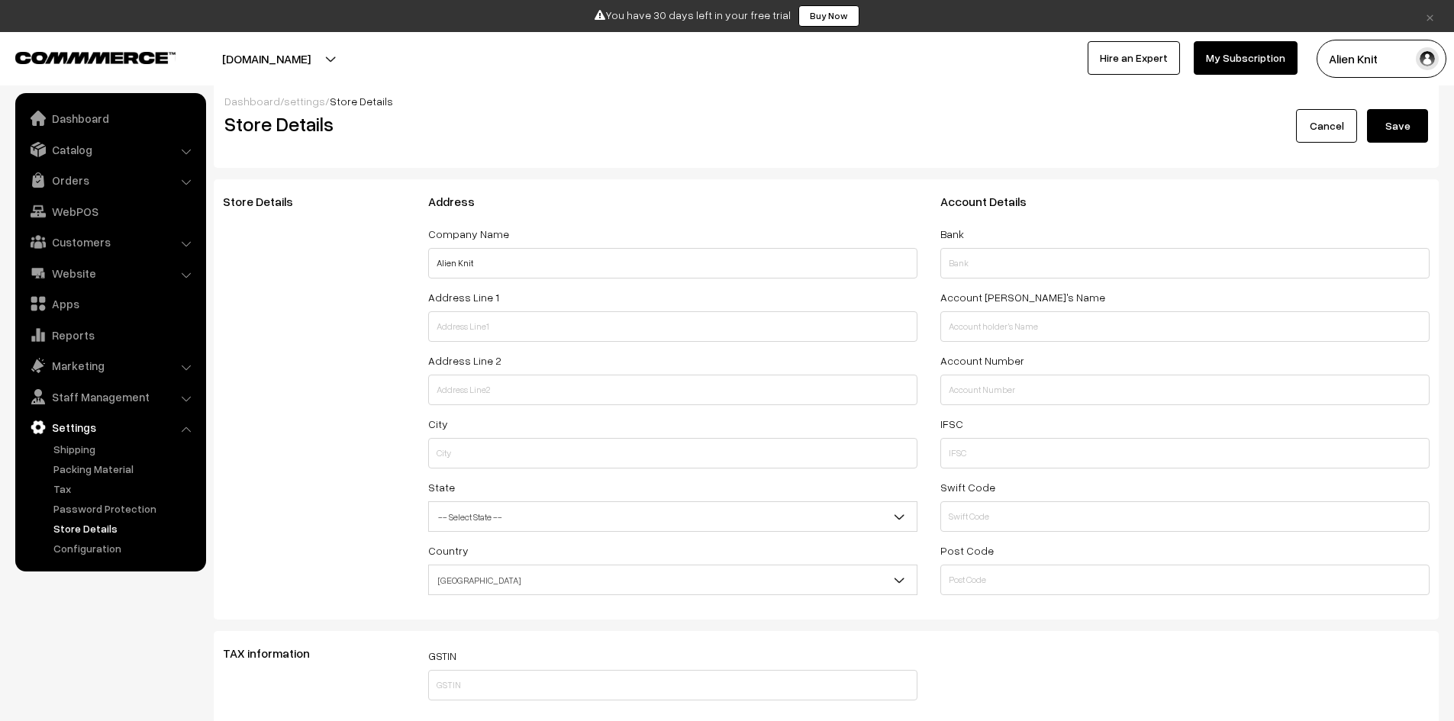
scroll to position [0, 0]
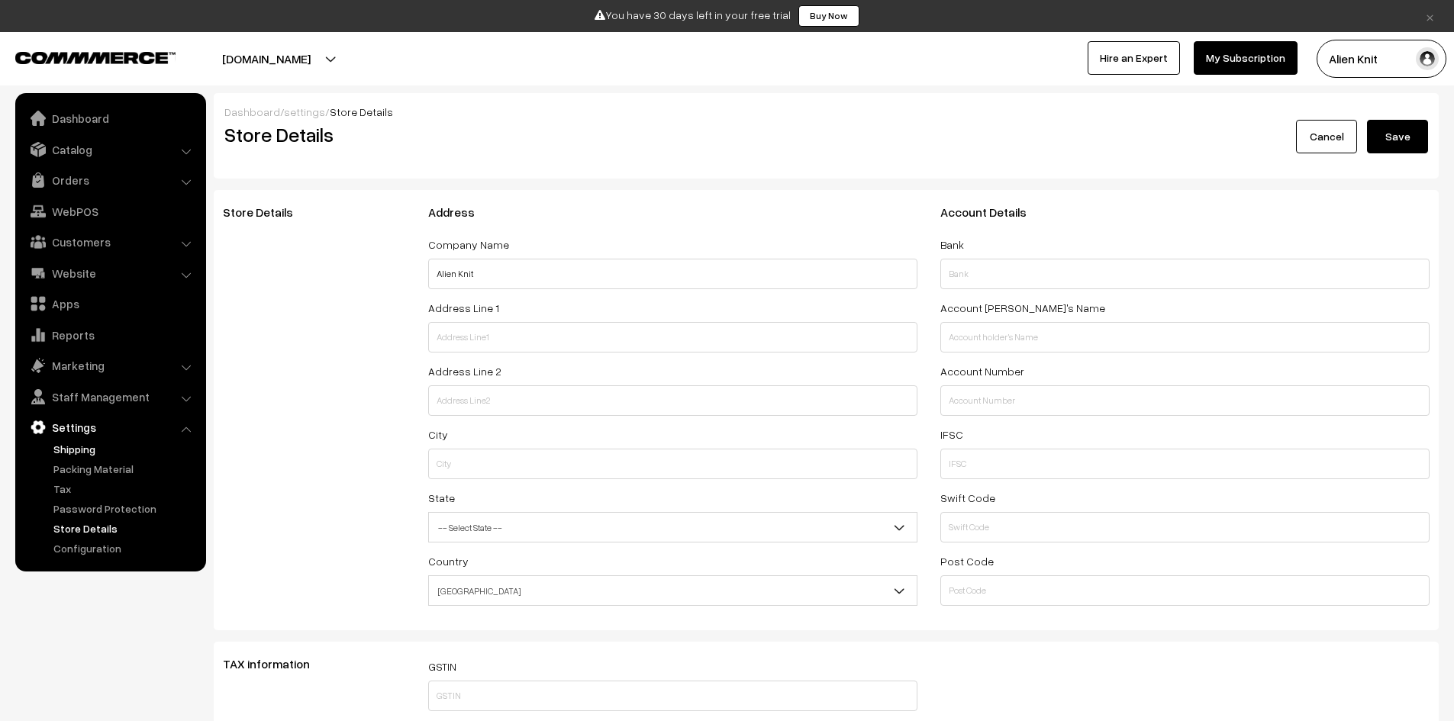
click at [89, 455] on link "Shipping" at bounding box center [125, 449] width 151 height 16
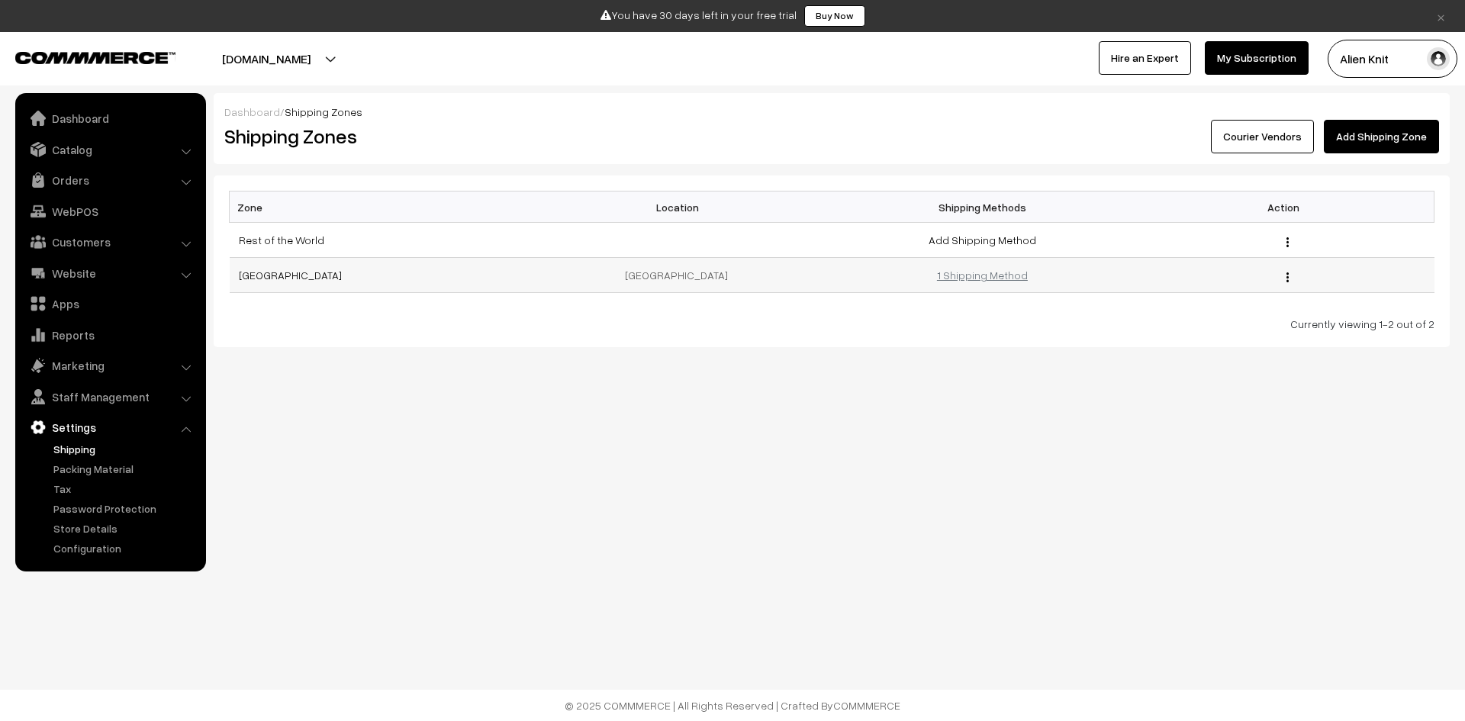
click at [982, 275] on link "1 Shipping Method" at bounding box center [982, 275] width 91 height 13
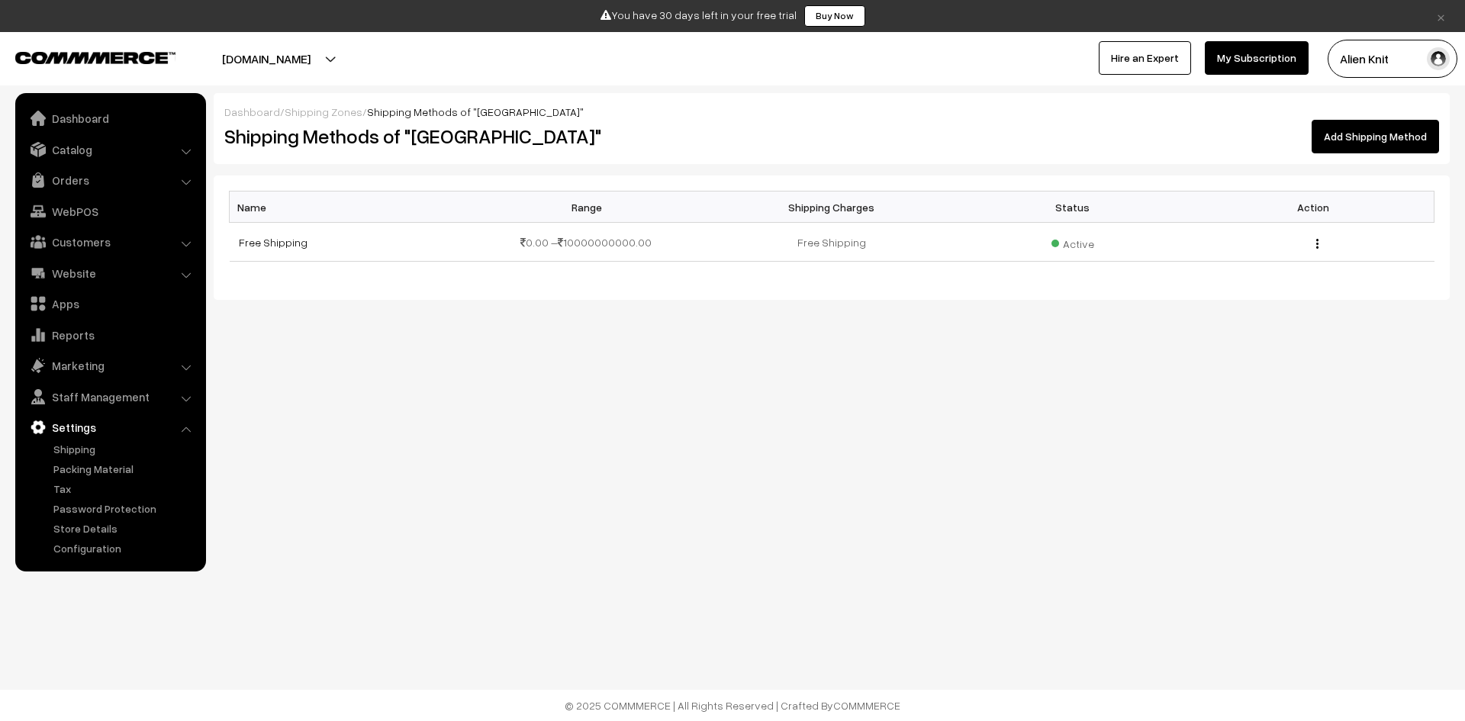
click at [285, 63] on button "[DOMAIN_NAME]" at bounding box center [266, 59] width 195 height 38
click at [108, 123] on link "Dashboard" at bounding box center [110, 118] width 182 height 27
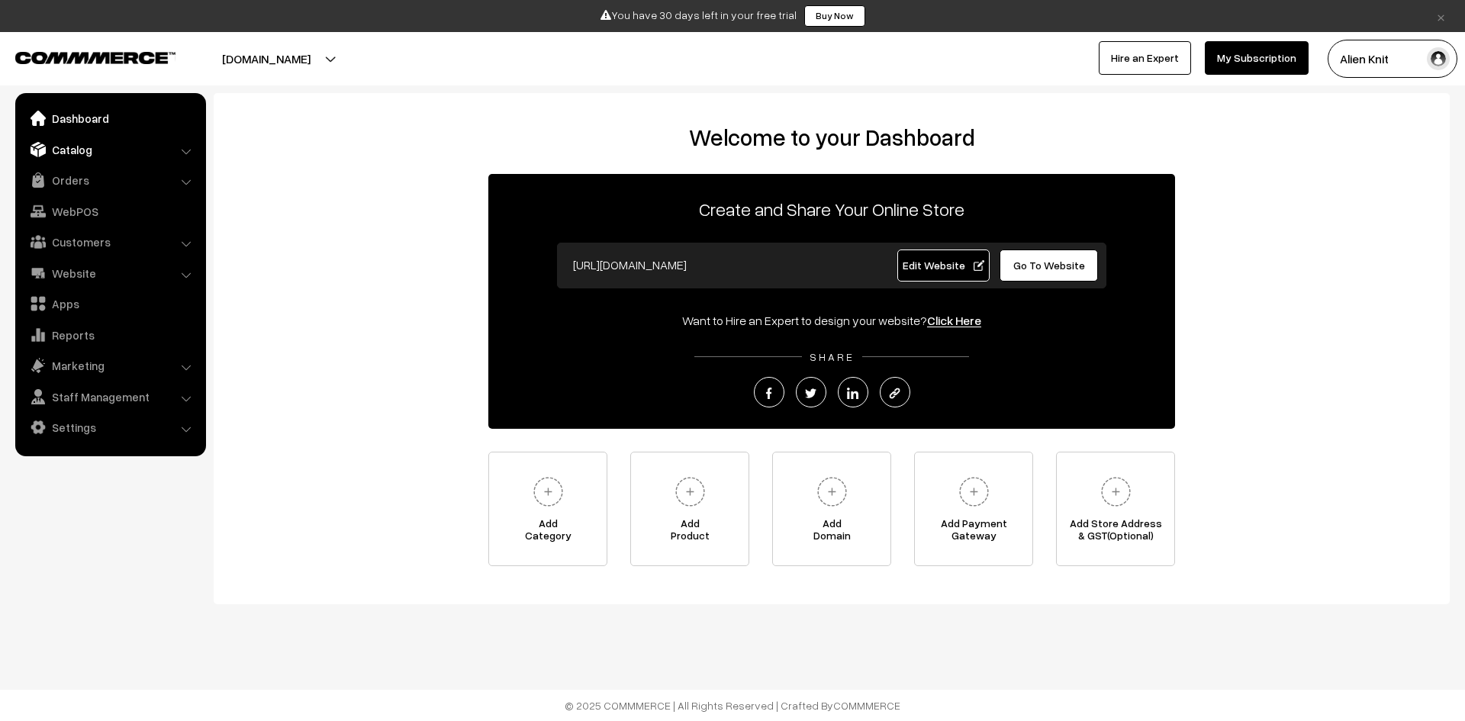
click at [106, 155] on link "Catalog" at bounding box center [110, 149] width 182 height 27
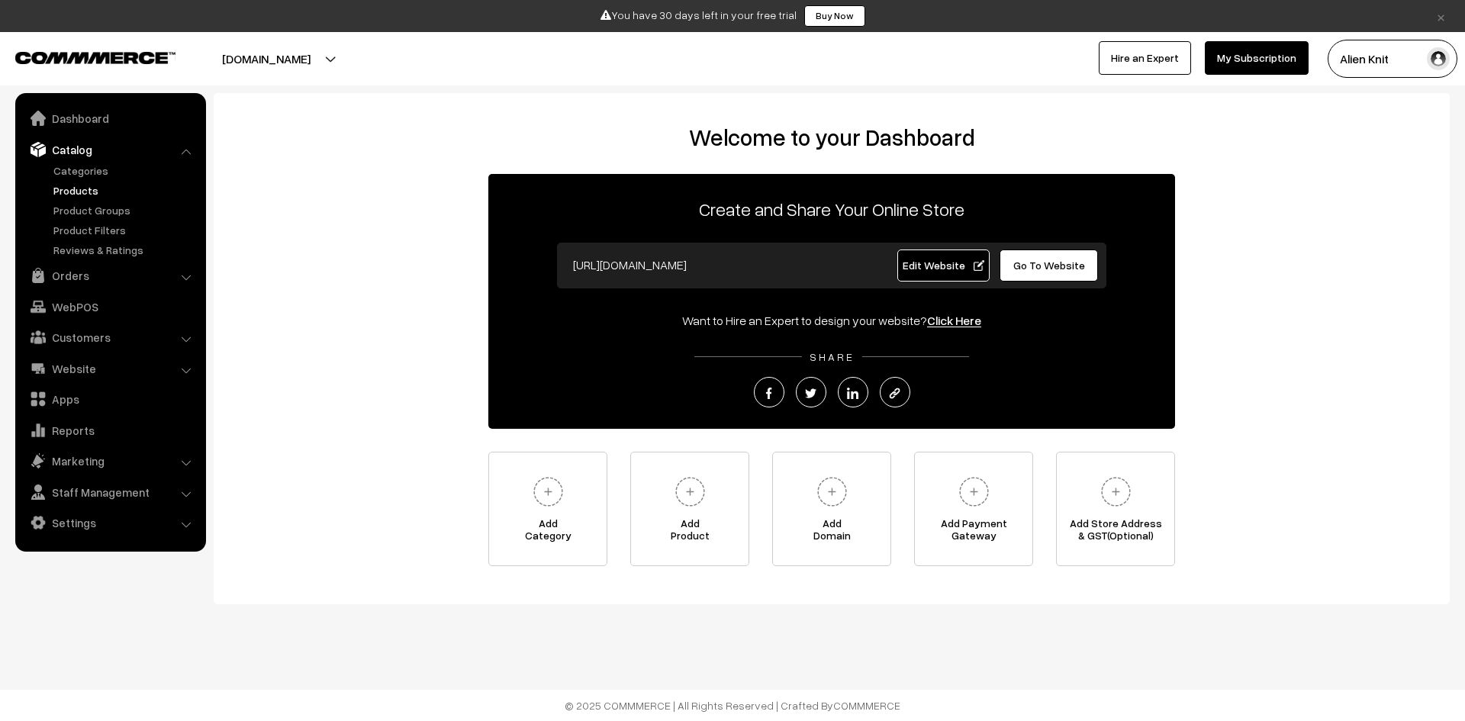
click at [91, 188] on link "Products" at bounding box center [125, 190] width 151 height 16
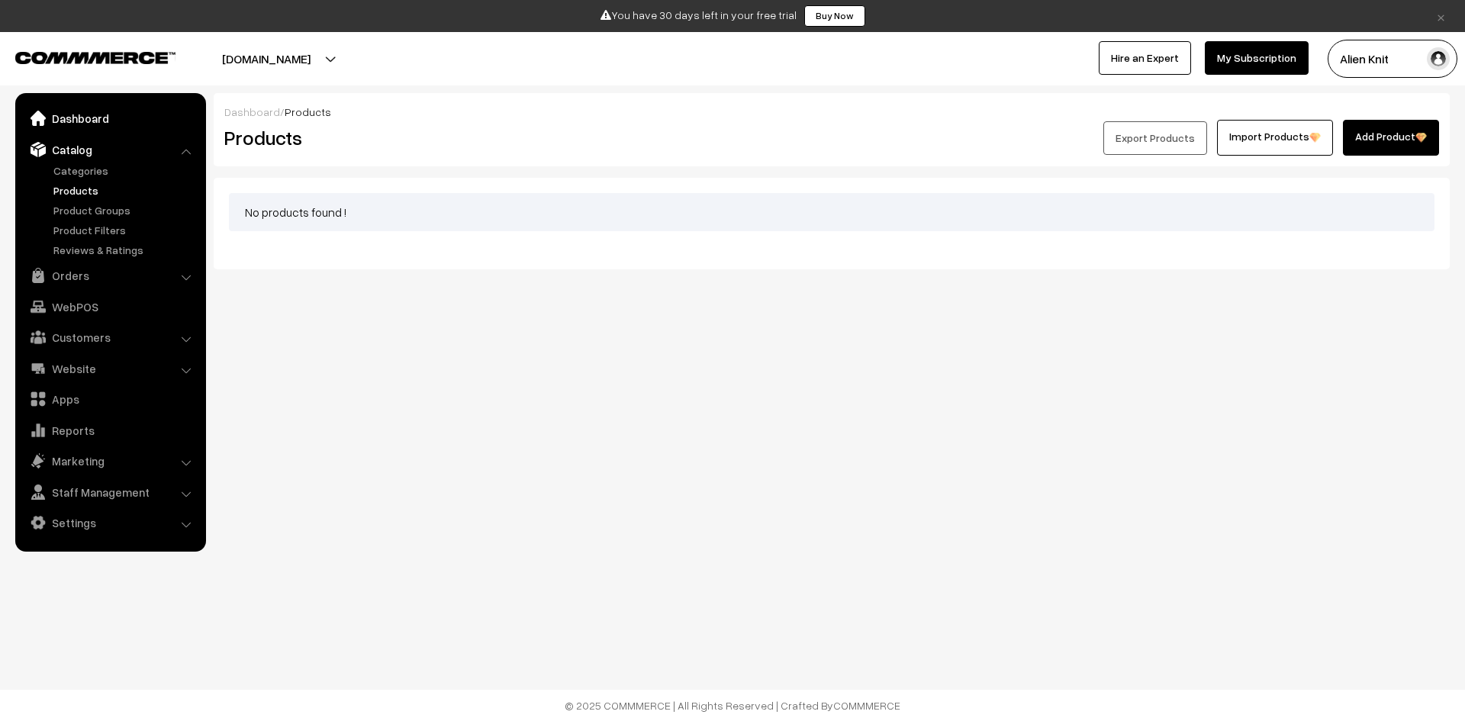
click at [100, 124] on link "Dashboard" at bounding box center [110, 118] width 182 height 27
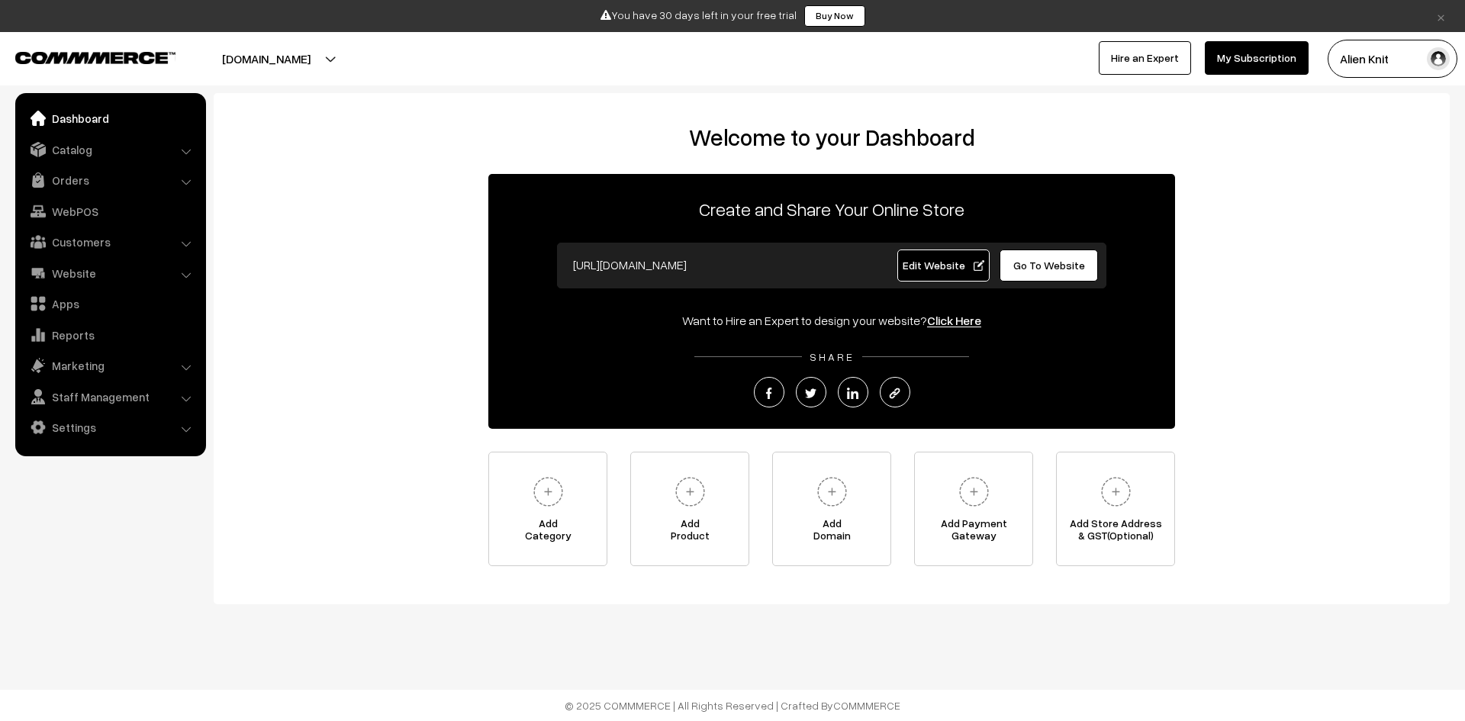
click at [767, 502] on div "Add Category Add Product Add Domain Add Payment Gateway Add Store Address & GST…" at bounding box center [831, 509] width 687 height 114
click at [675, 493] on img at bounding box center [690, 492] width 42 height 42
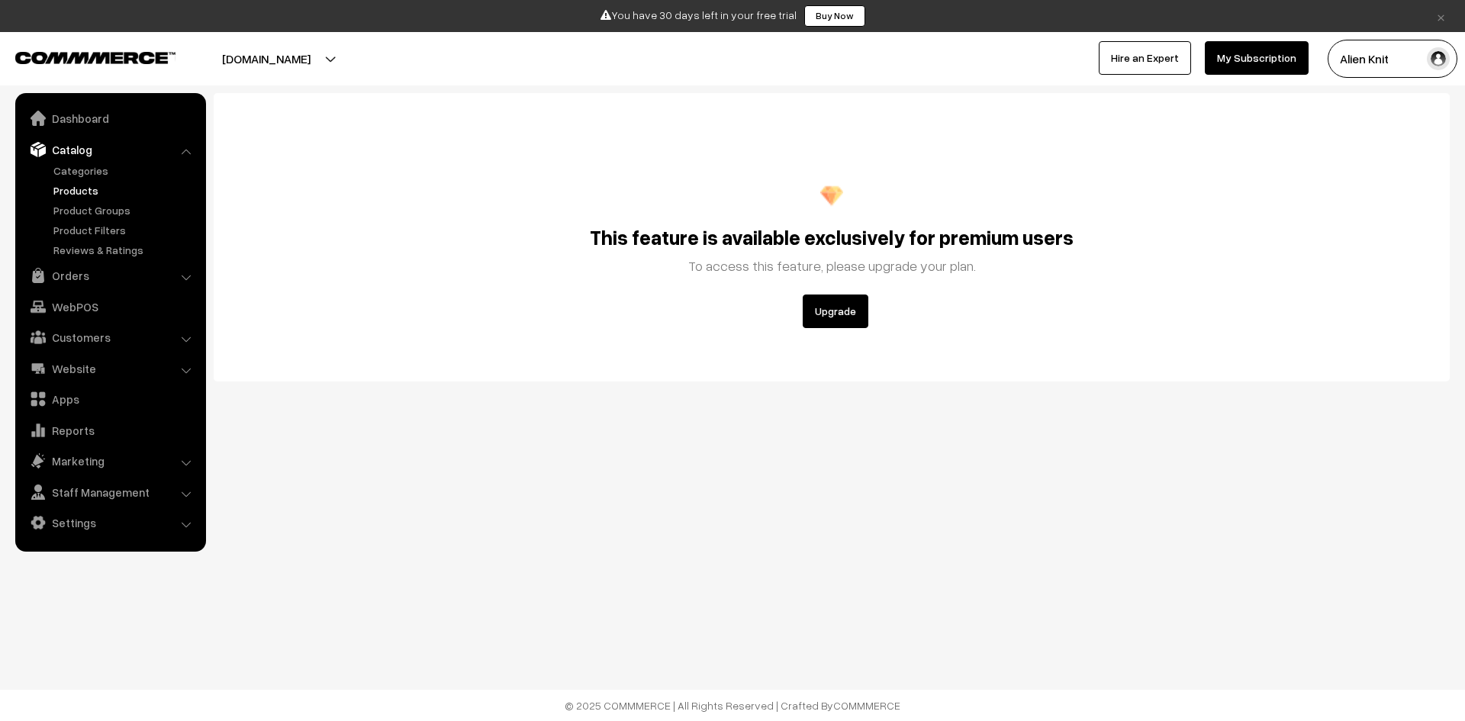
click at [836, 315] on button "Upgrade" at bounding box center [836, 312] width 66 height 34
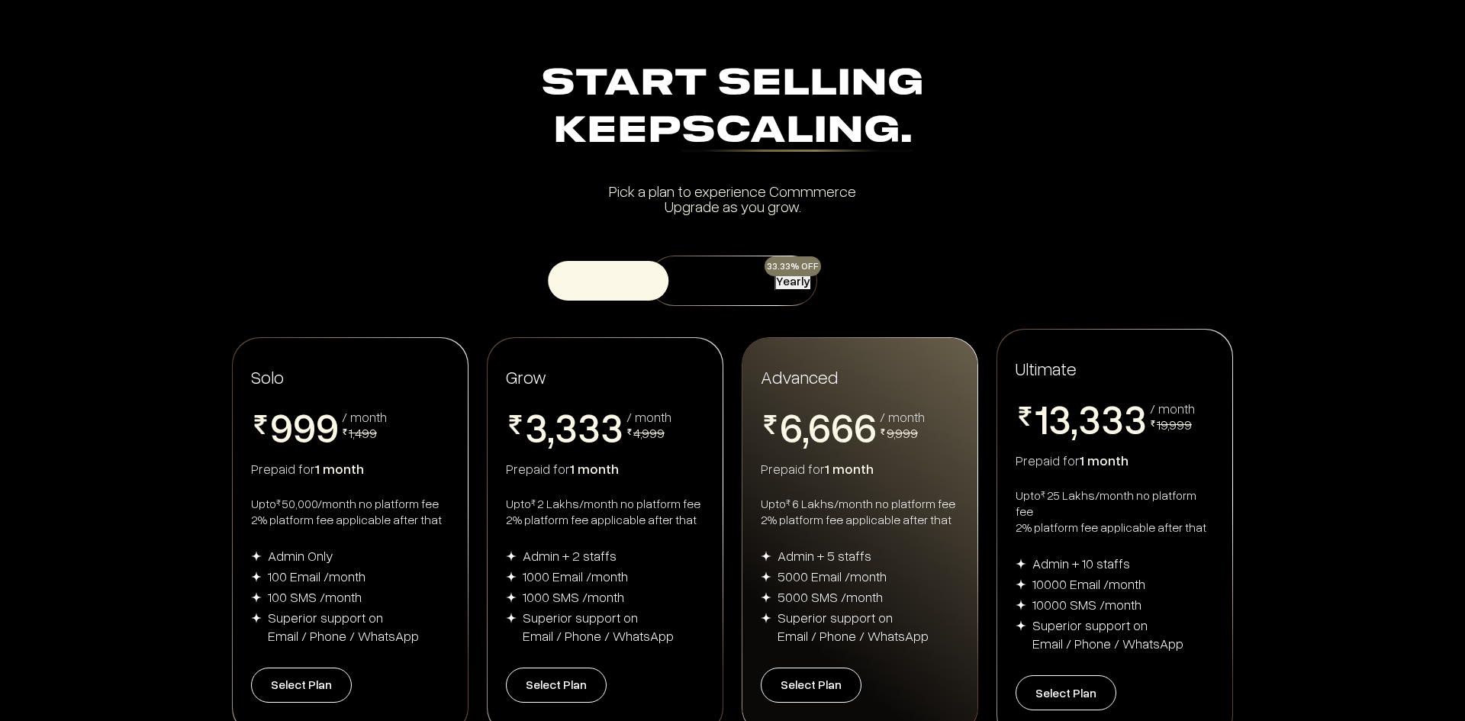
click at [723, 289] on button "Monthly" at bounding box center [714, 281] width 121 height 40
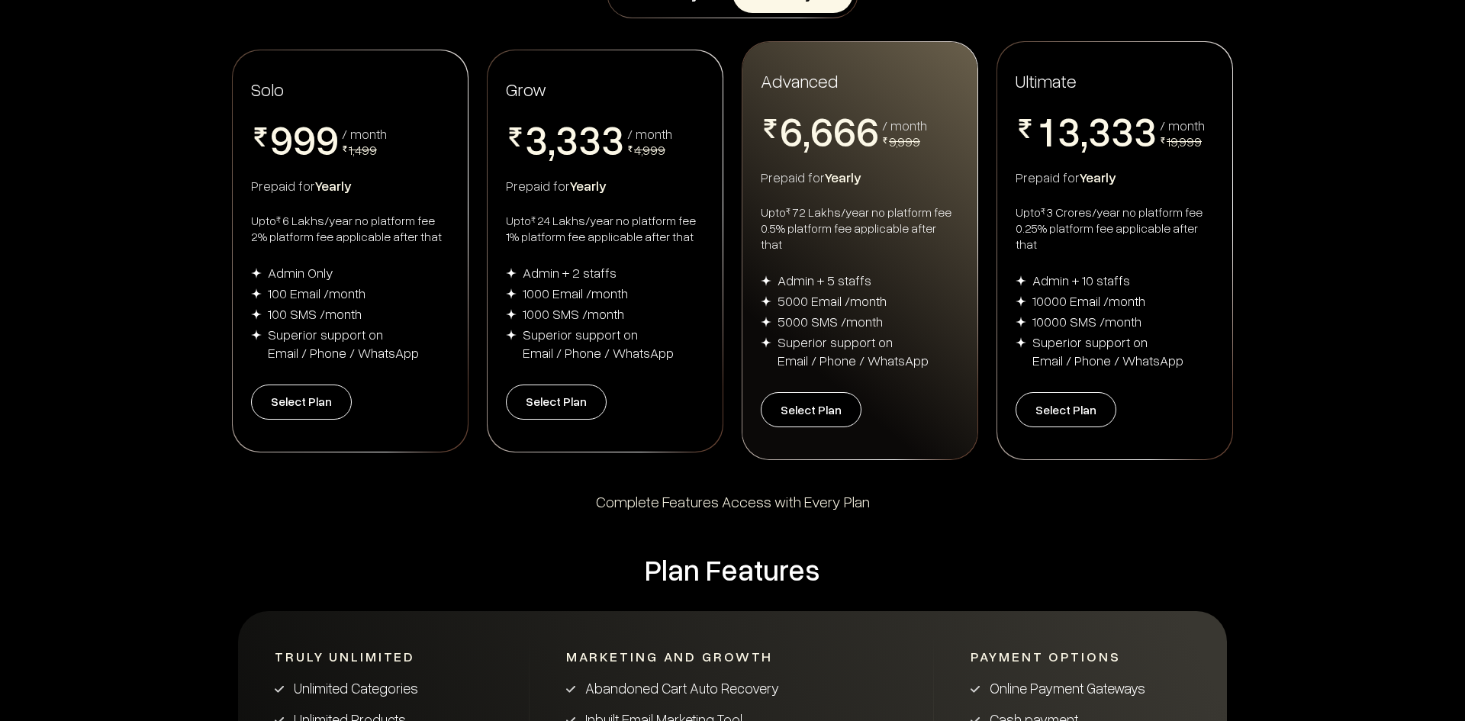
scroll to position [153, 0]
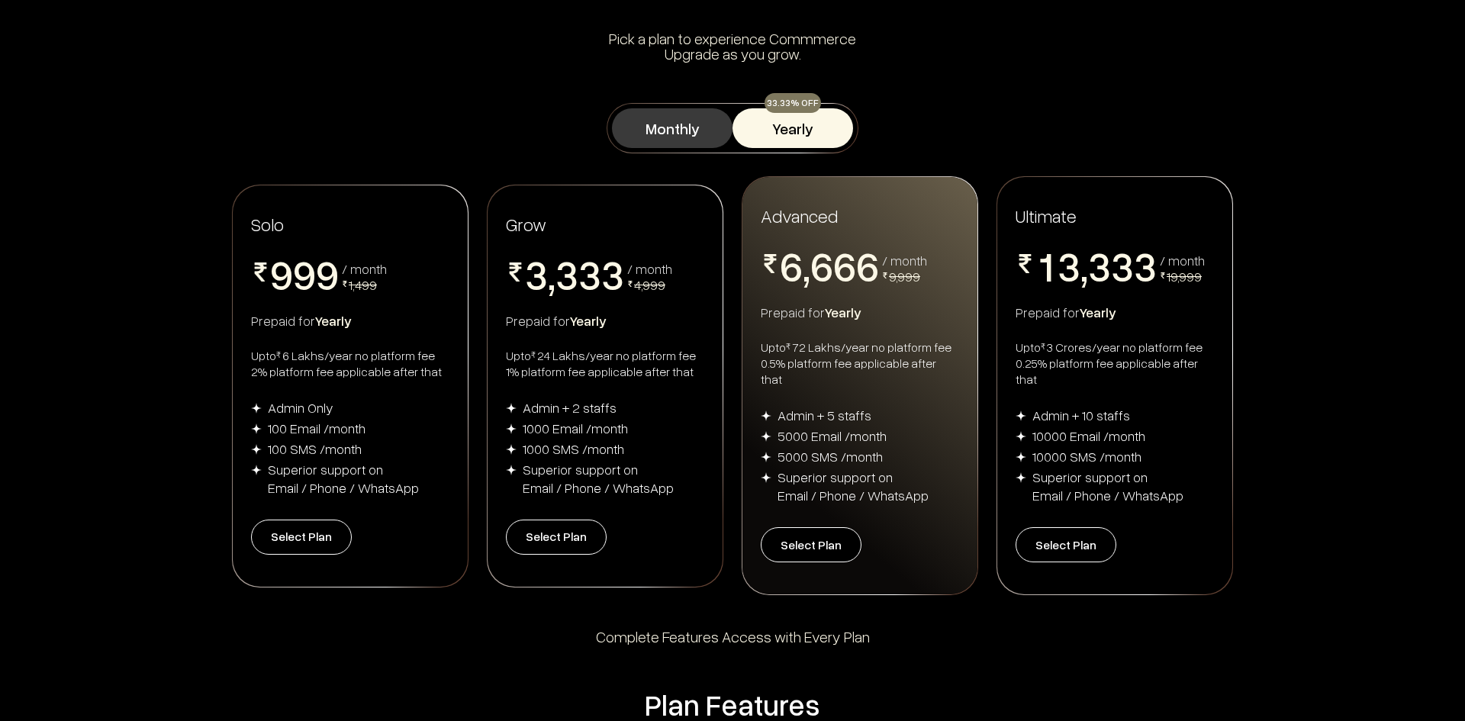
click at [688, 121] on button "Monthly" at bounding box center [672, 128] width 121 height 40
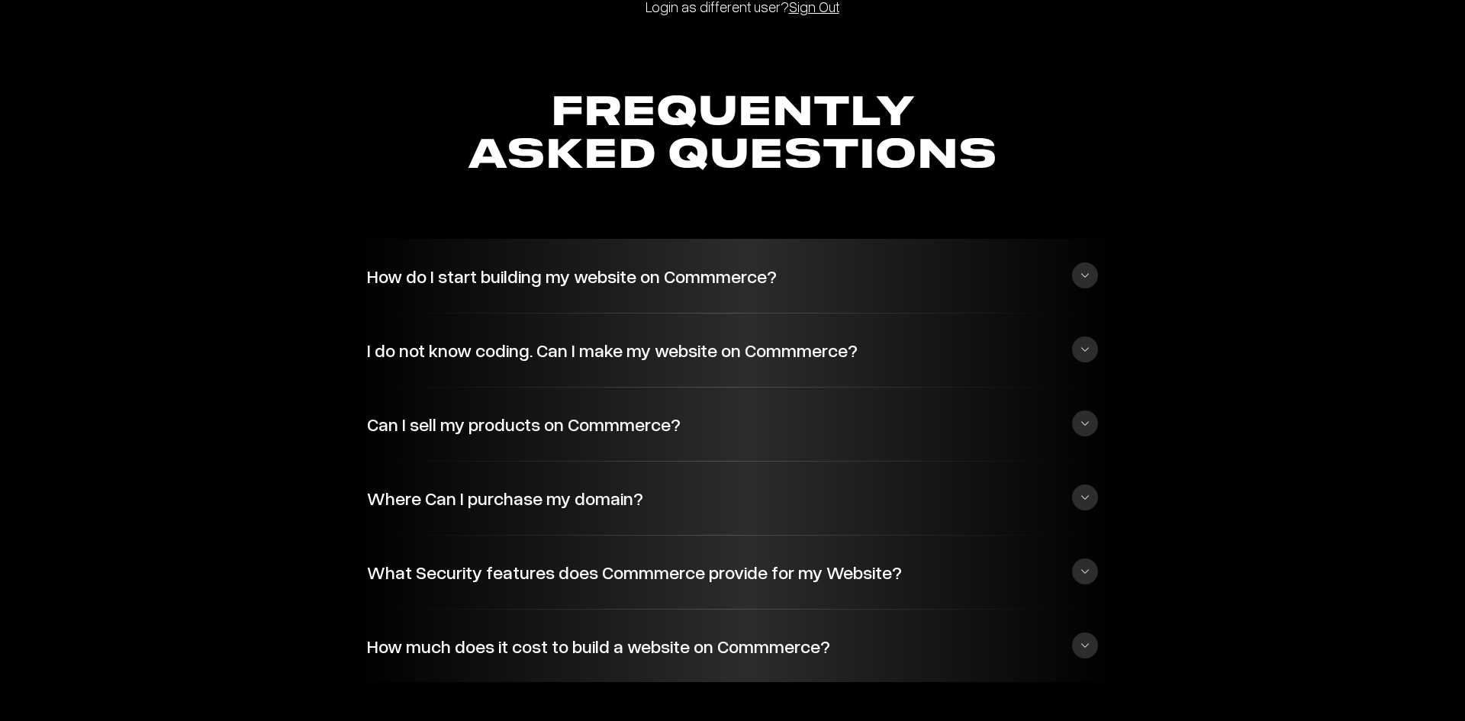
scroll to position [3589, 0]
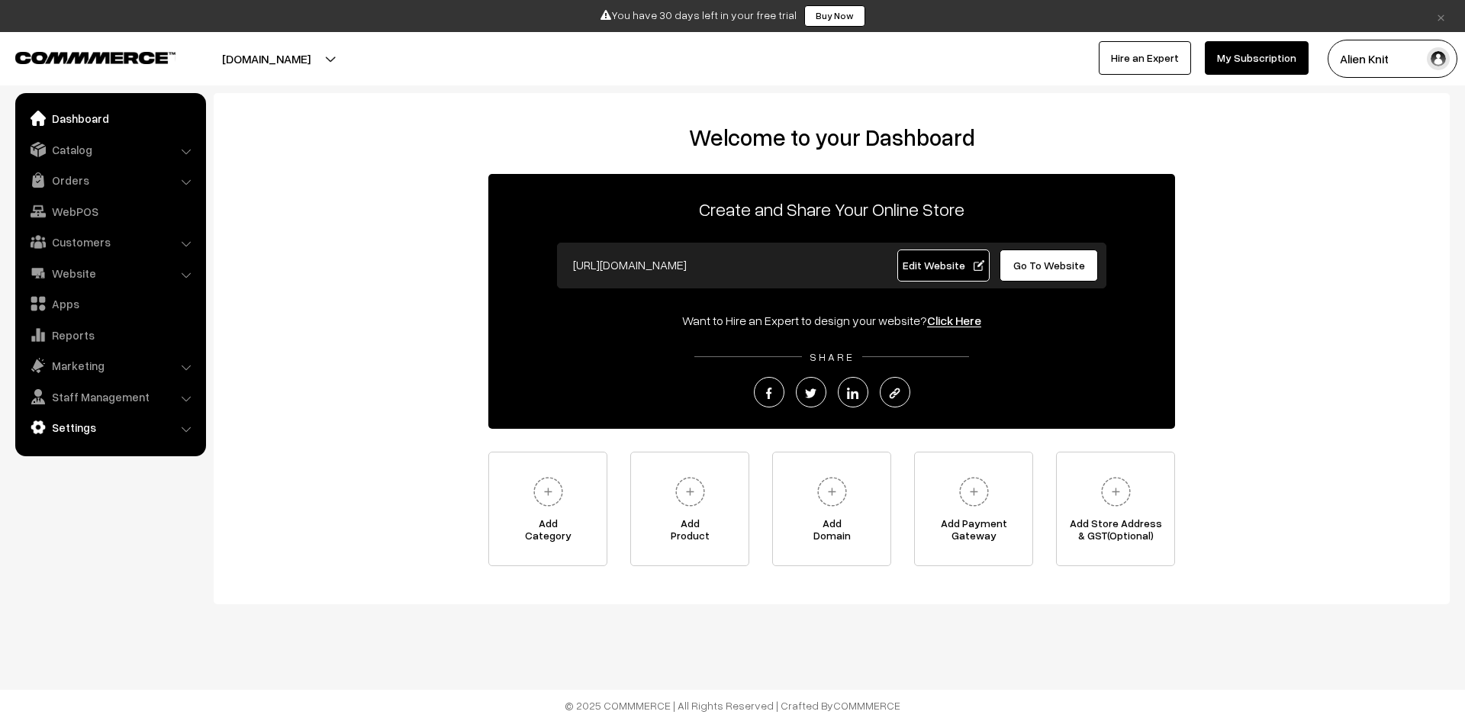
click at [127, 438] on link "Settings" at bounding box center [110, 427] width 182 height 27
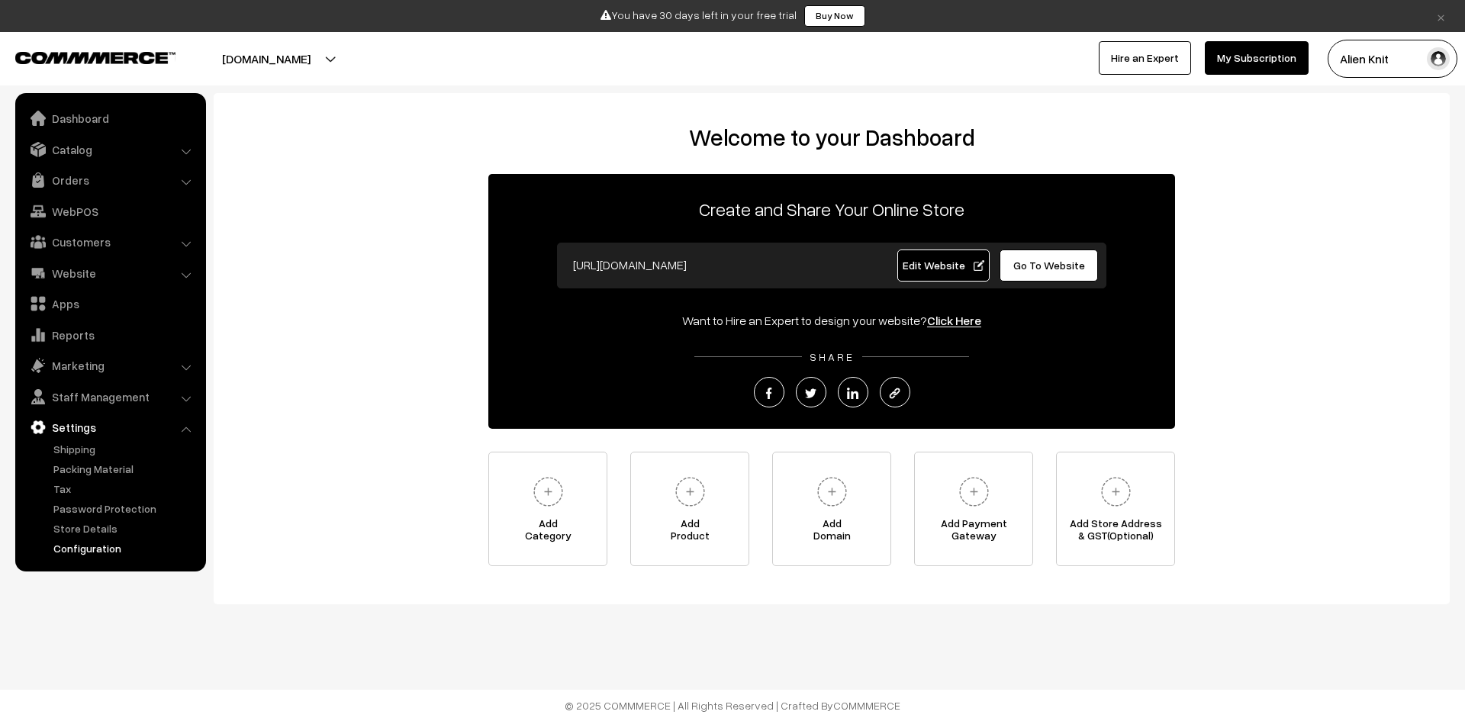
click at [121, 542] on link "Configuration" at bounding box center [125, 548] width 151 height 16
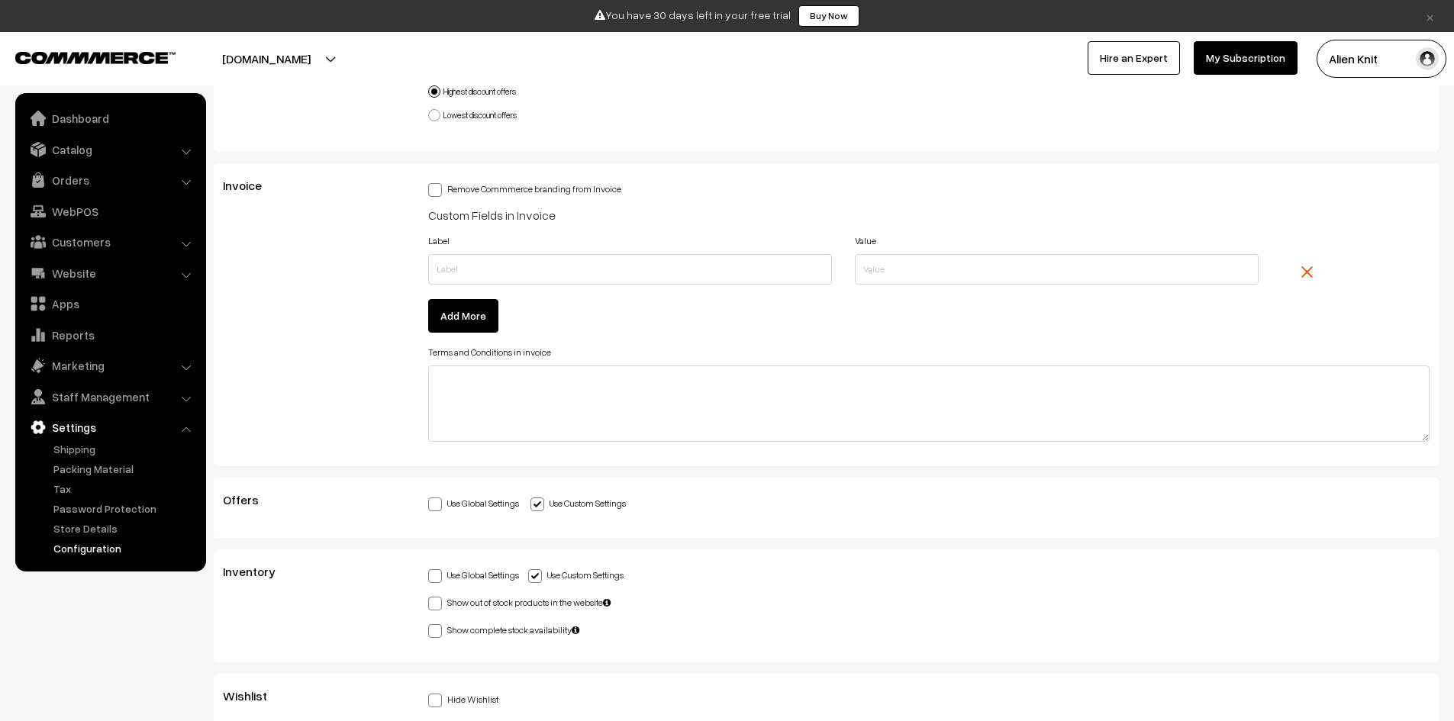
scroll to position [3891, 0]
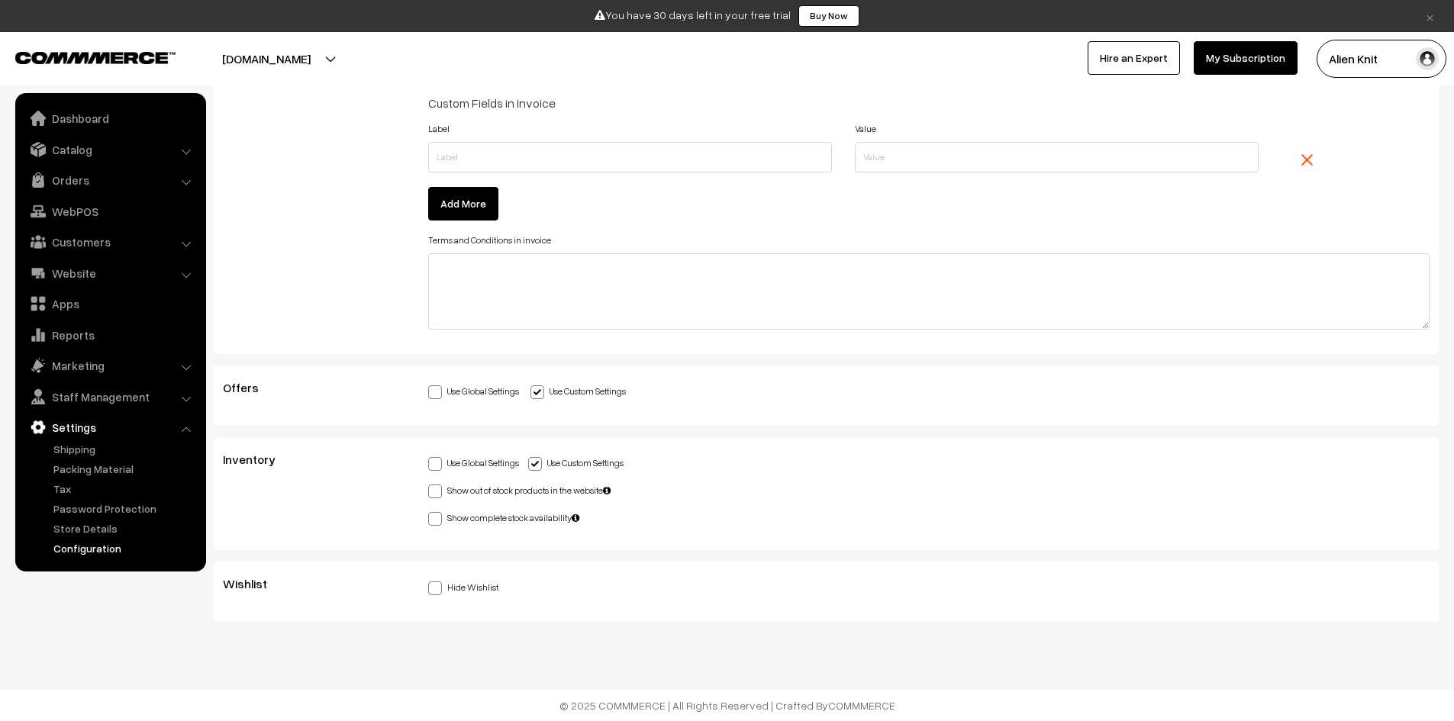
click at [315, 56] on button "alien-knit.commmerce.com" at bounding box center [266, 59] width 195 height 38
click at [96, 533] on link "Store Details" at bounding box center [125, 528] width 151 height 16
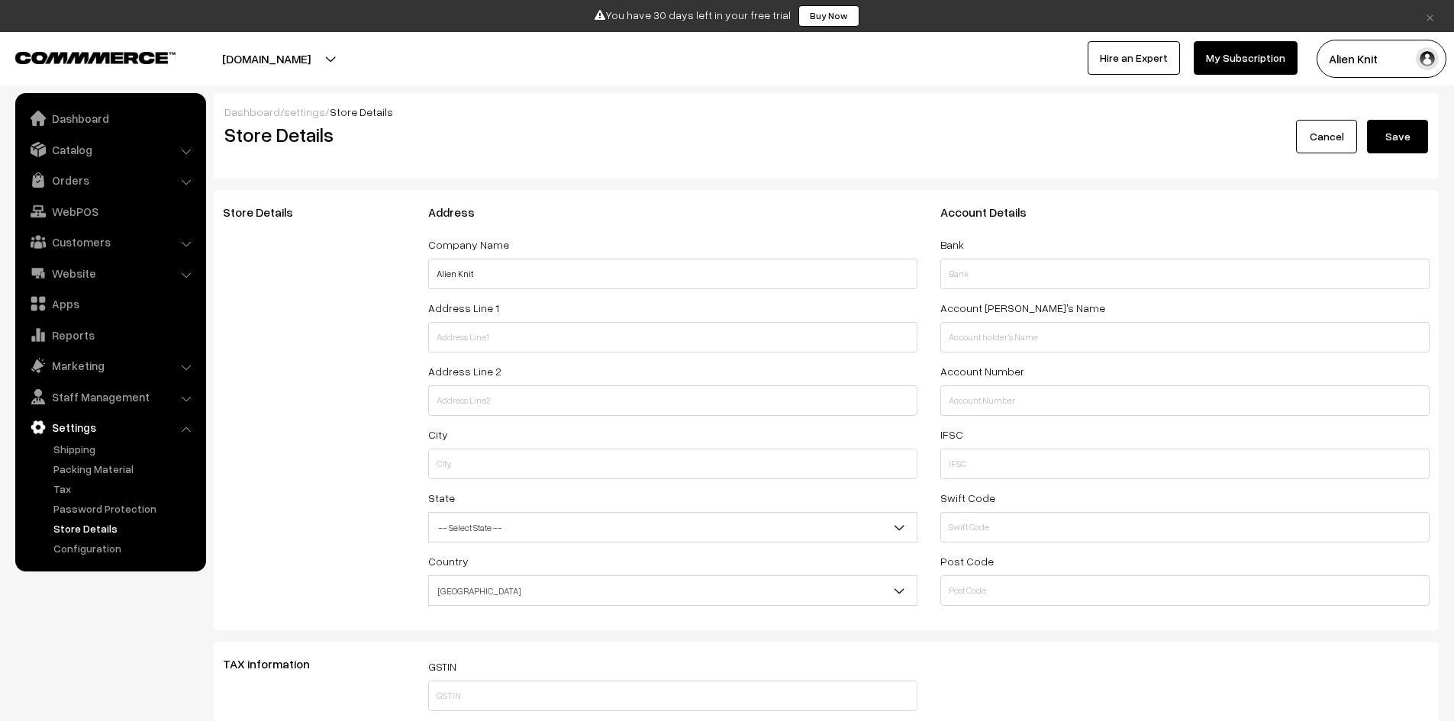
select select "99"
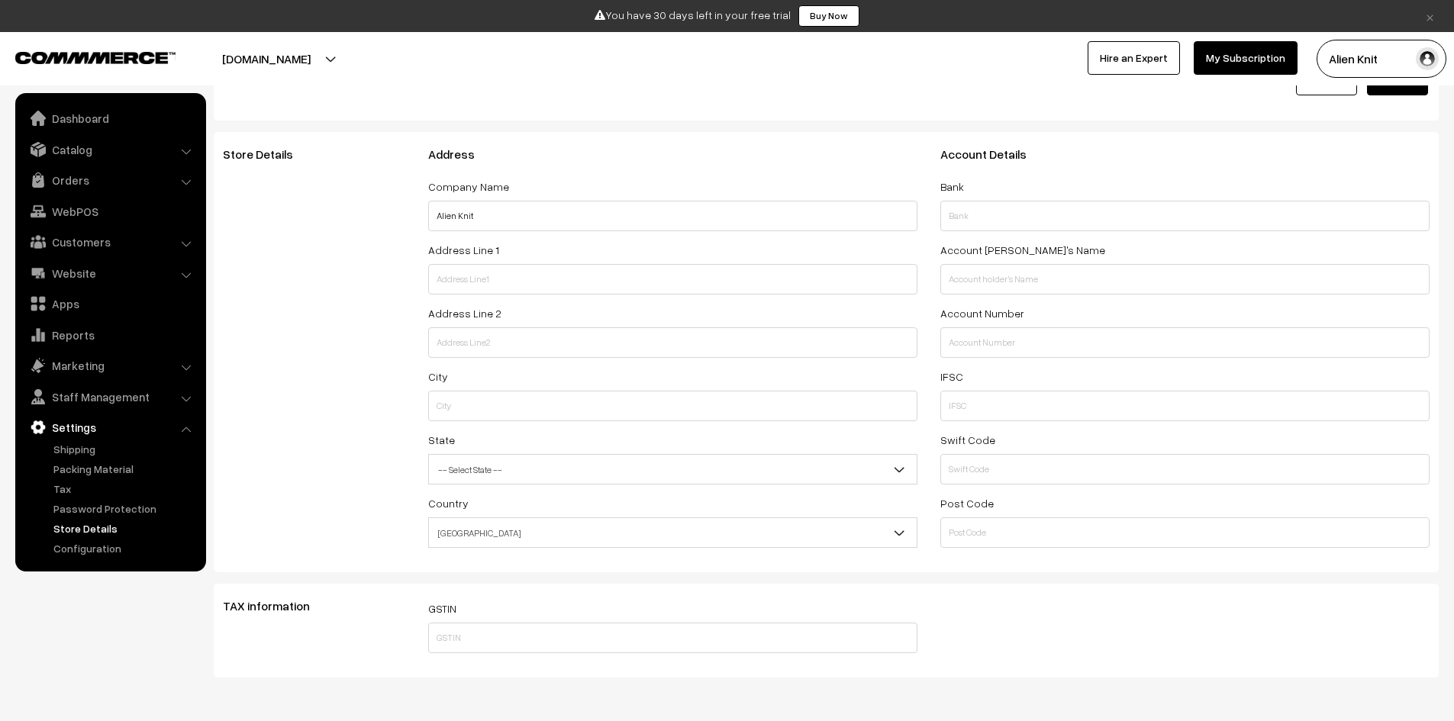
scroll to position [114, 0]
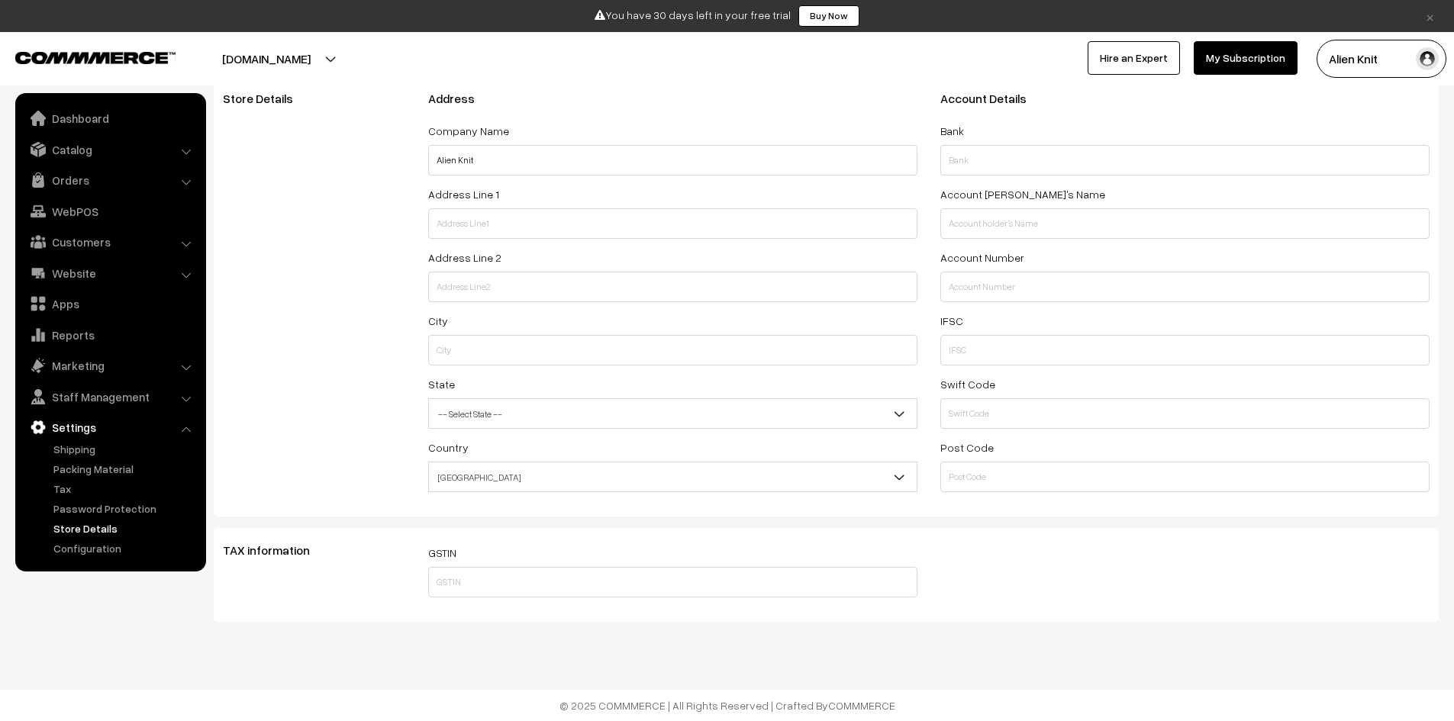
click at [1417, 63] on img "button" at bounding box center [1426, 58] width 23 height 23
click at [1393, 99] on link "My Profile" at bounding box center [1381, 106] width 130 height 34
